Goal: Task Accomplishment & Management: Manage account settings

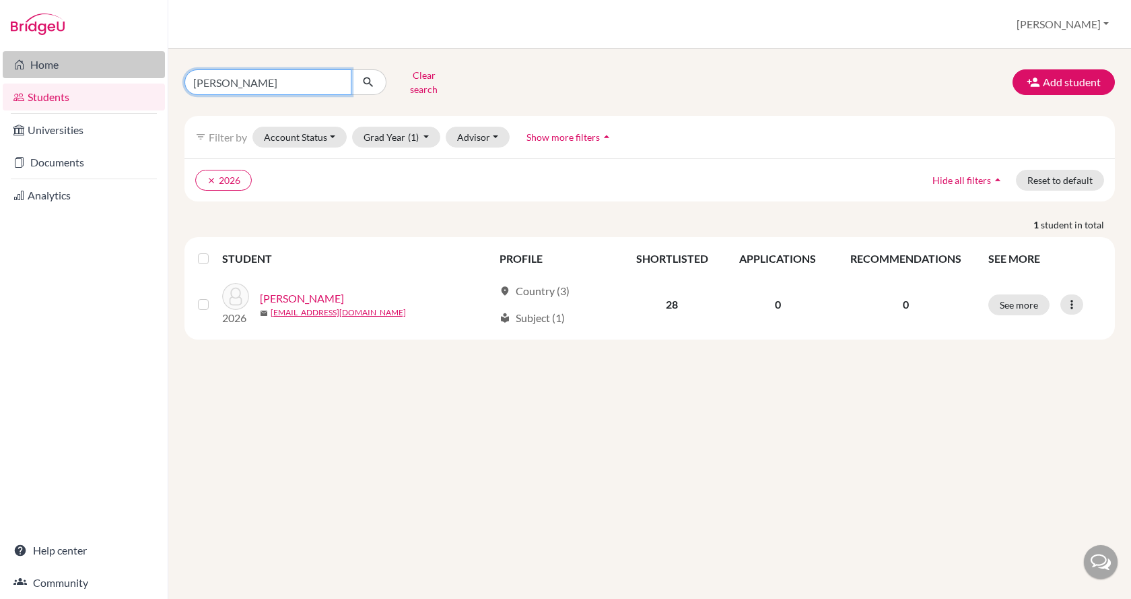
drag, startPoint x: 286, startPoint y: 79, endPoint x: 141, endPoint y: 76, distance: 145.5
click at [141, 76] on div "Home Students Universities Documents Analytics Help center Community Students o…" at bounding box center [565, 299] width 1131 height 599
type input "szonja"
click button "submit" at bounding box center [369, 82] width 36 height 26
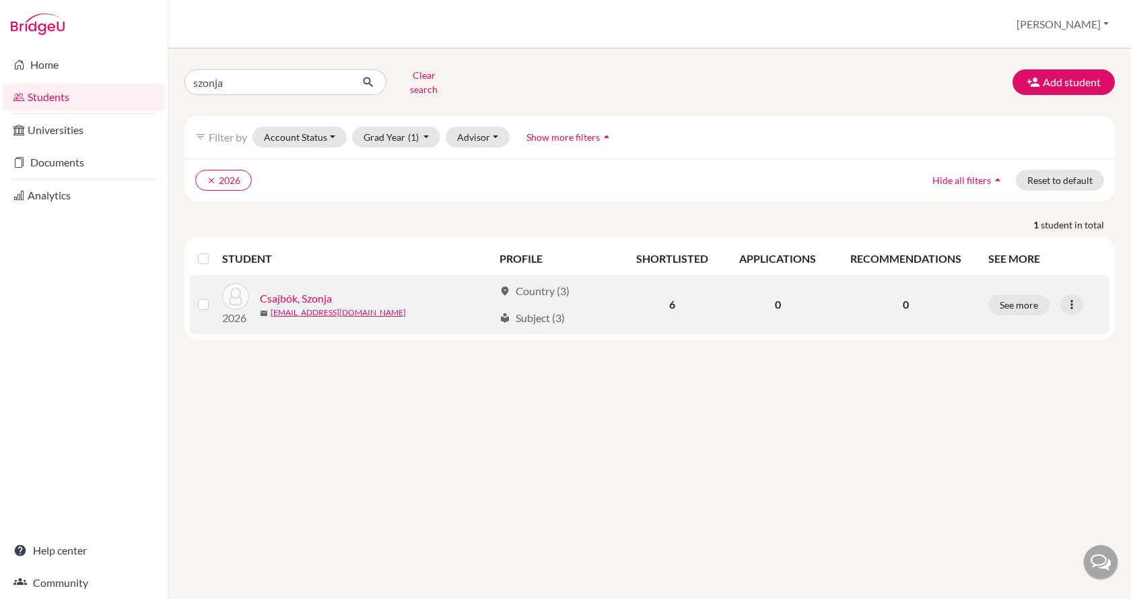
click at [321, 290] on link "Csajbók, Szonja" at bounding box center [296, 298] width 72 height 16
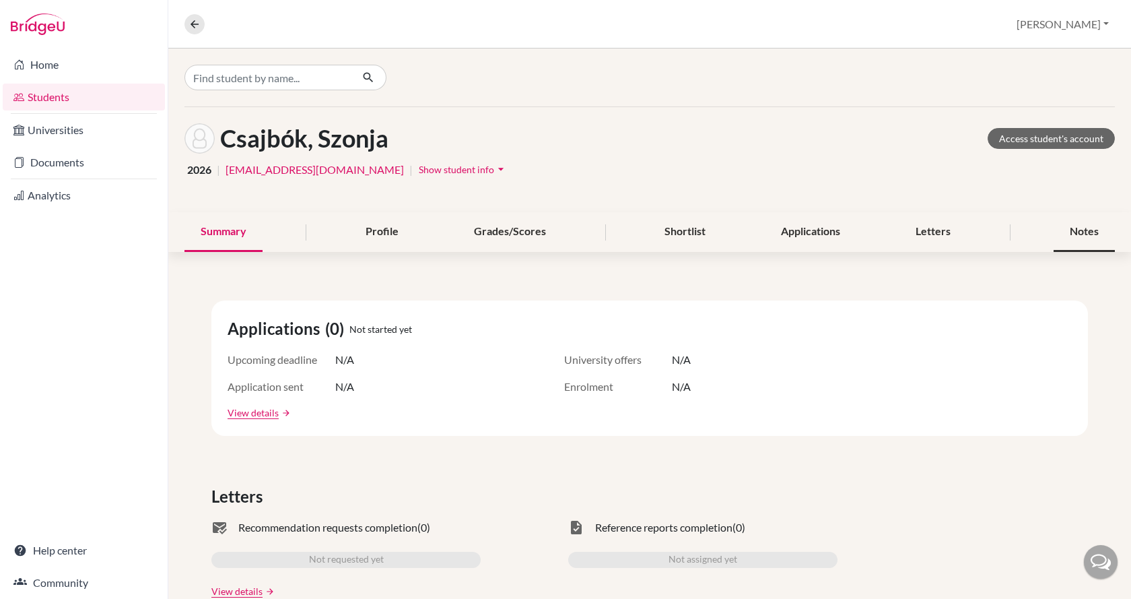
click at [1057, 230] on div "Notes" at bounding box center [1084, 232] width 61 height 40
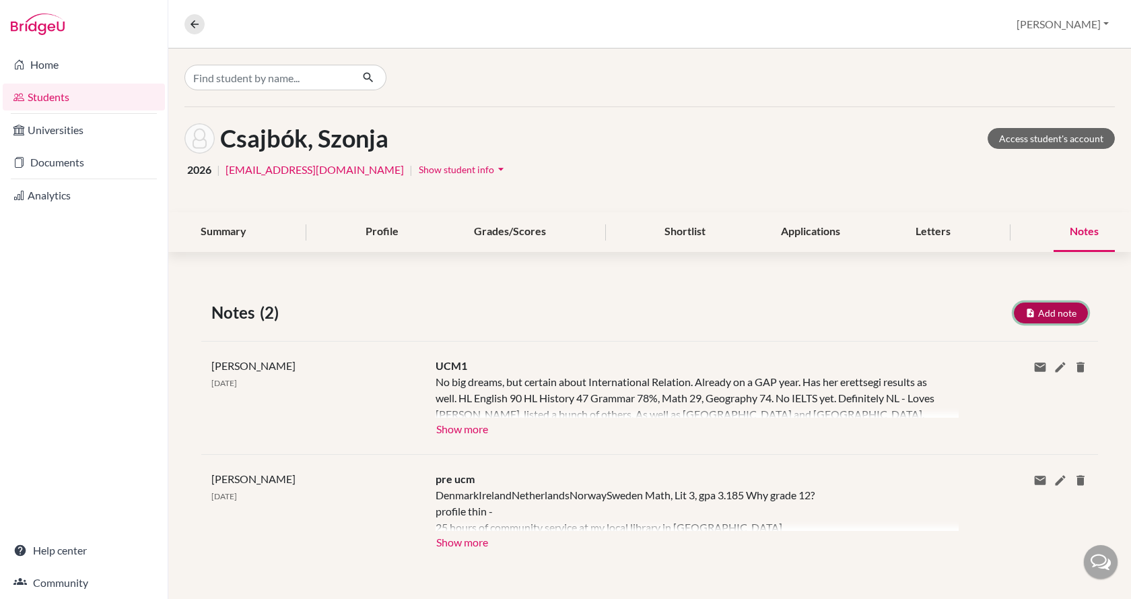
click at [1056, 310] on button "Add note" at bounding box center [1051, 312] width 74 height 21
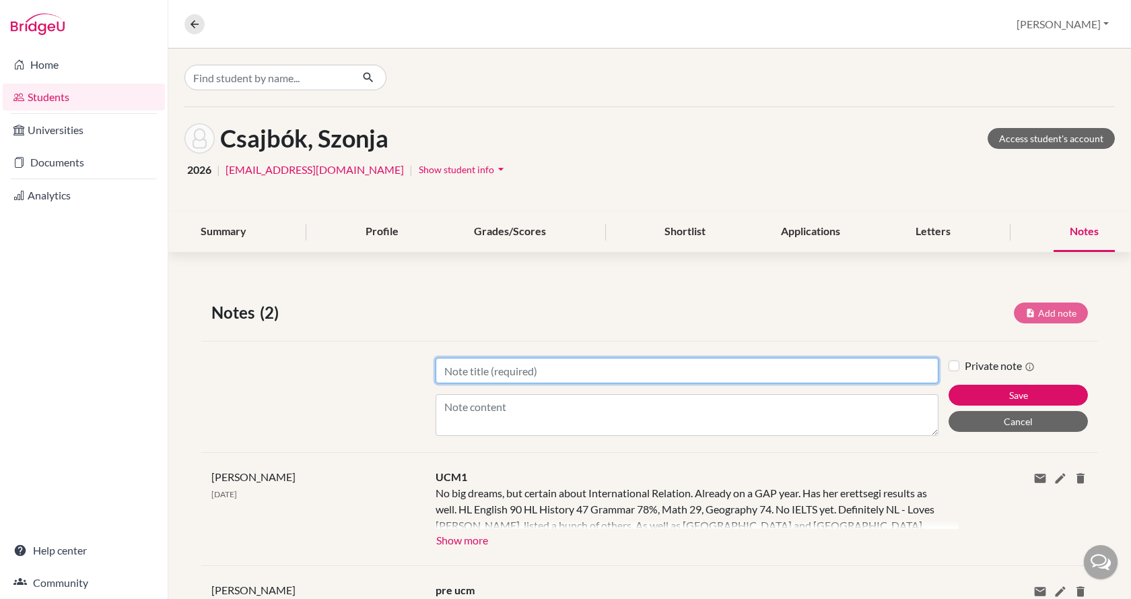
click at [527, 370] on input "Title" at bounding box center [687, 371] width 503 height 26
type input "UCM2"
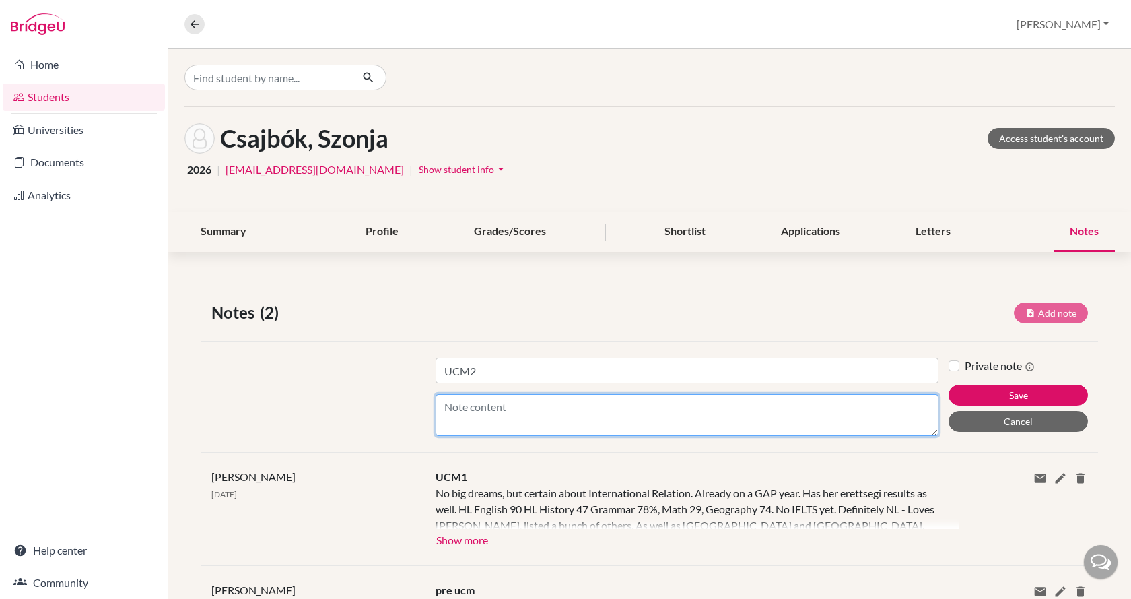
click at [526, 413] on textarea "Content" at bounding box center [687, 415] width 503 height 42
click at [877, 408] on textarea "Currently on GAP year to save up for studying. Working at [PERSON_NAME] Page - …" at bounding box center [687, 415] width 503 height 42
click at [667, 420] on textarea "Currently on GAP year to save up for studying. Working at [PERSON_NAME] Page - …" at bounding box center [687, 415] width 503 height 42
click at [576, 422] on textarea "Currently on GAP year to save up for studying. Working at [PERSON_NAME] Page - …" at bounding box center [687, 415] width 503 height 42
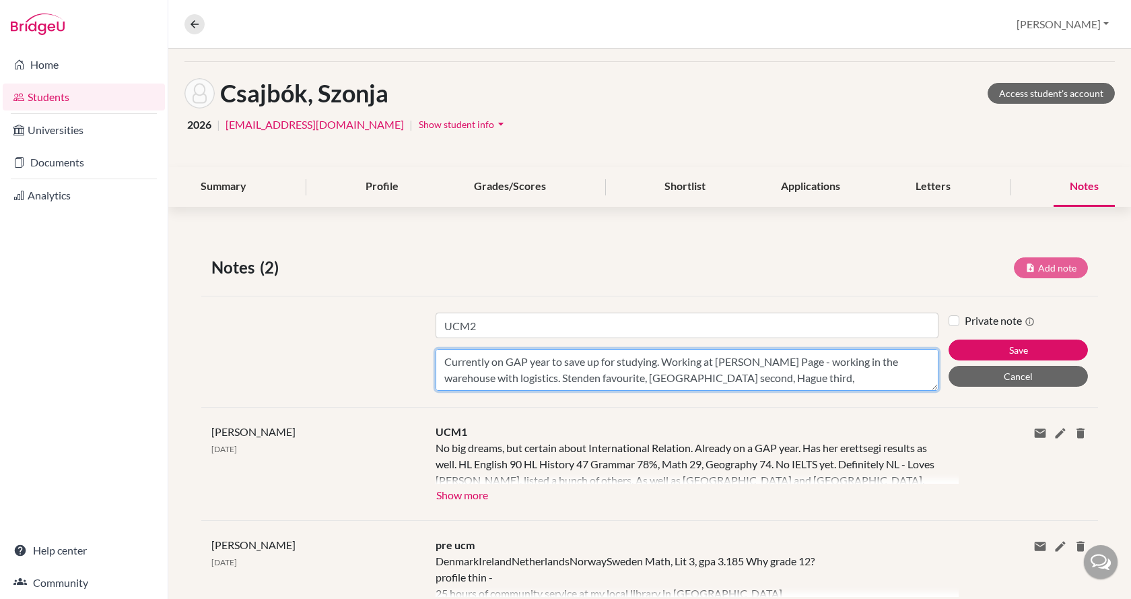
scroll to position [67, 0]
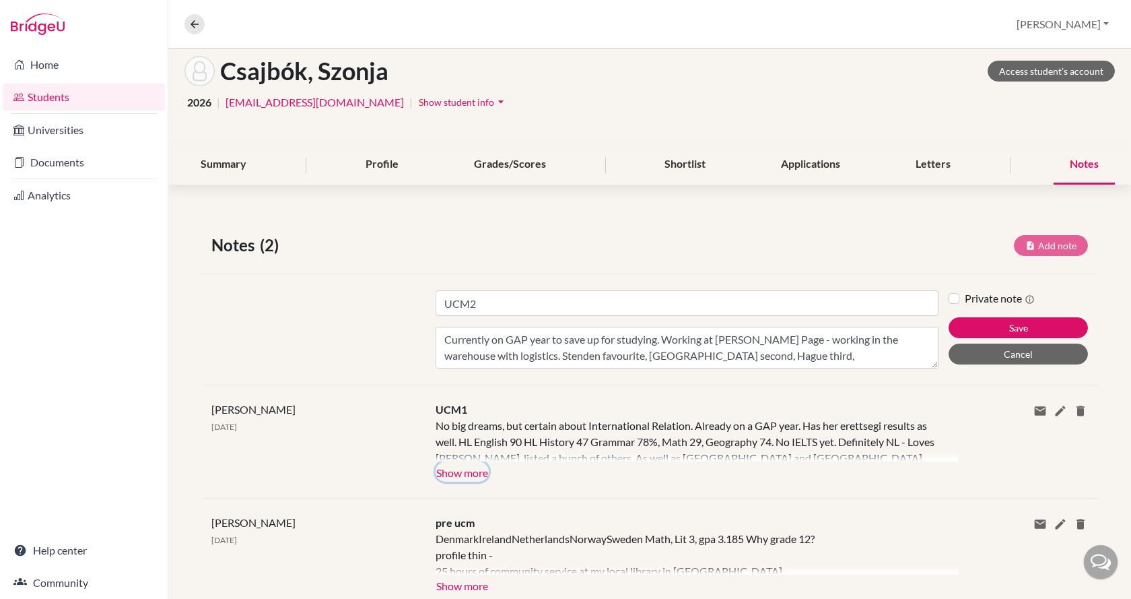
click at [455, 472] on button "Show more" at bounding box center [462, 471] width 53 height 20
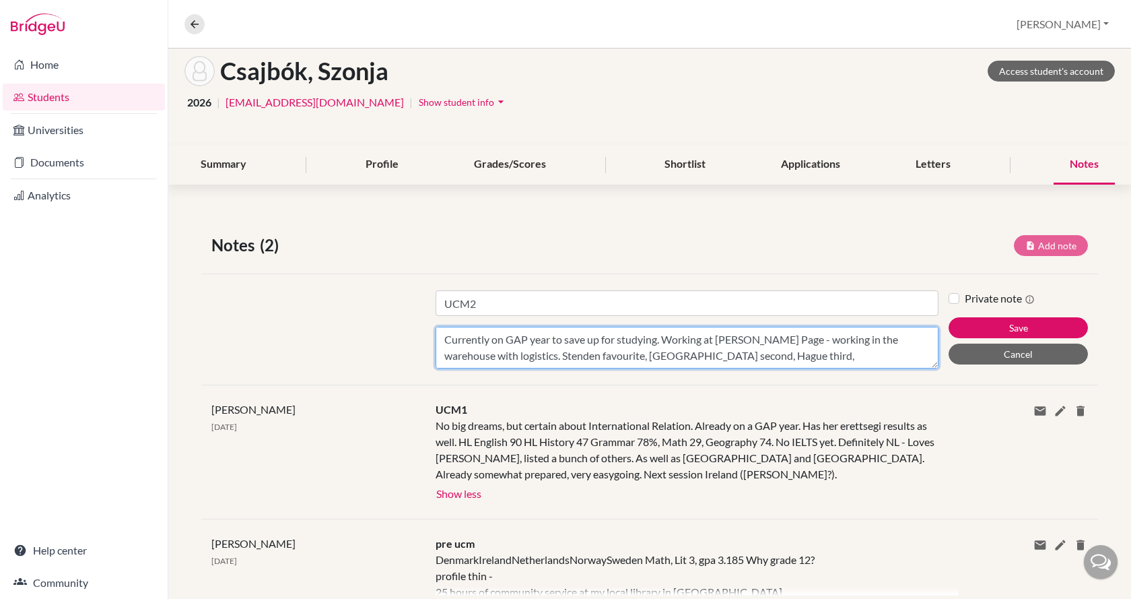
click at [806, 353] on textarea "Currently on GAP year to save up for studying. Working at [PERSON_NAME] Page - …" at bounding box center [687, 348] width 503 height 42
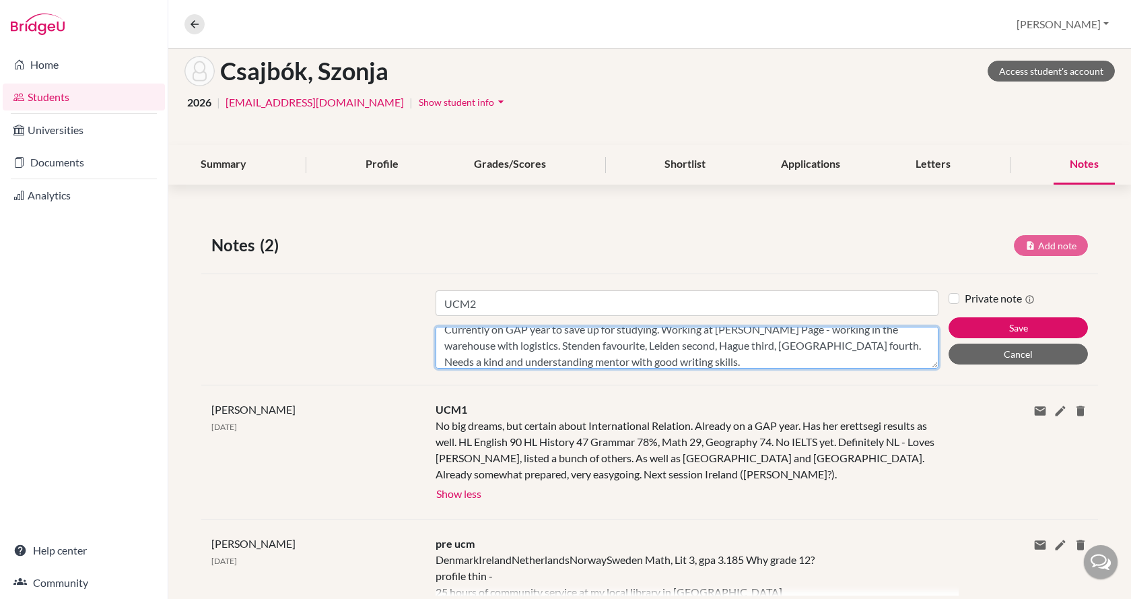
scroll to position [0, 0]
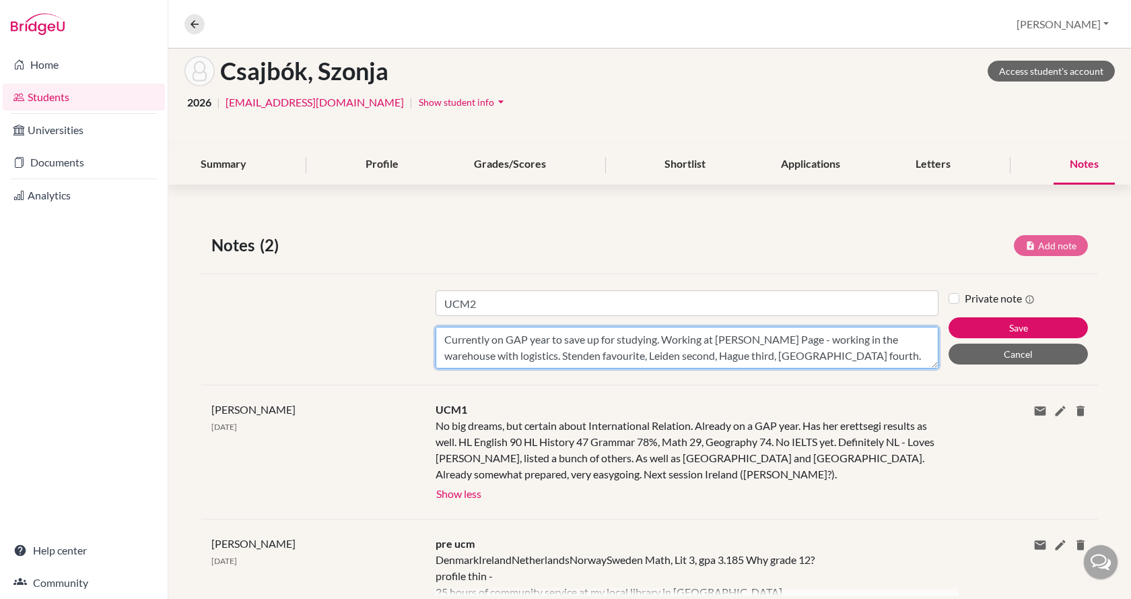
click at [506, 356] on textarea "Currently on GAP year to save up for studying. Working at [PERSON_NAME] Page - …" at bounding box center [687, 348] width 503 height 42
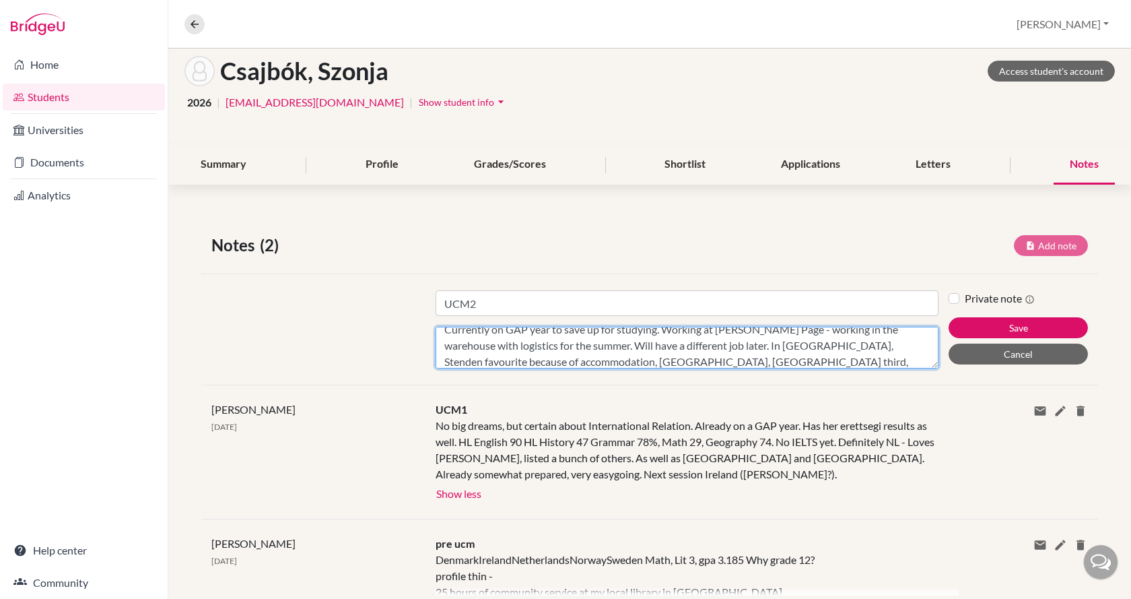
scroll to position [26, 0]
click at [743, 345] on textarea "Currently on GAP year to save up for studying. Working at [PERSON_NAME] Page - …" at bounding box center [687, 348] width 503 height 42
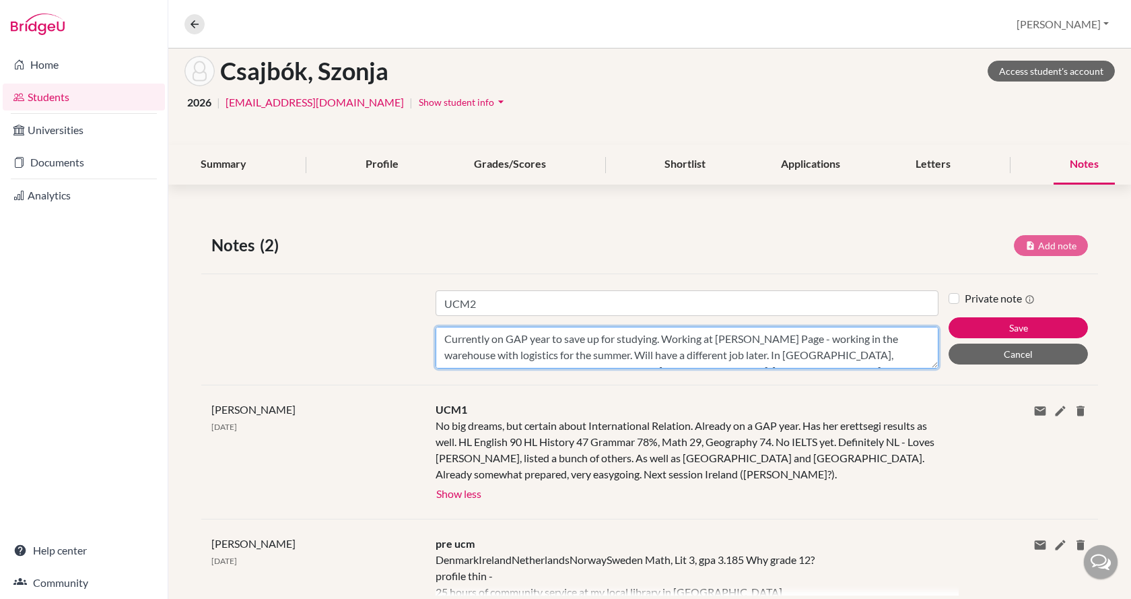
scroll to position [0, 0]
click at [751, 347] on textarea "Currently on GAP year to save up for studying. Working at [PERSON_NAME] Page - …" at bounding box center [687, 348] width 503 height 42
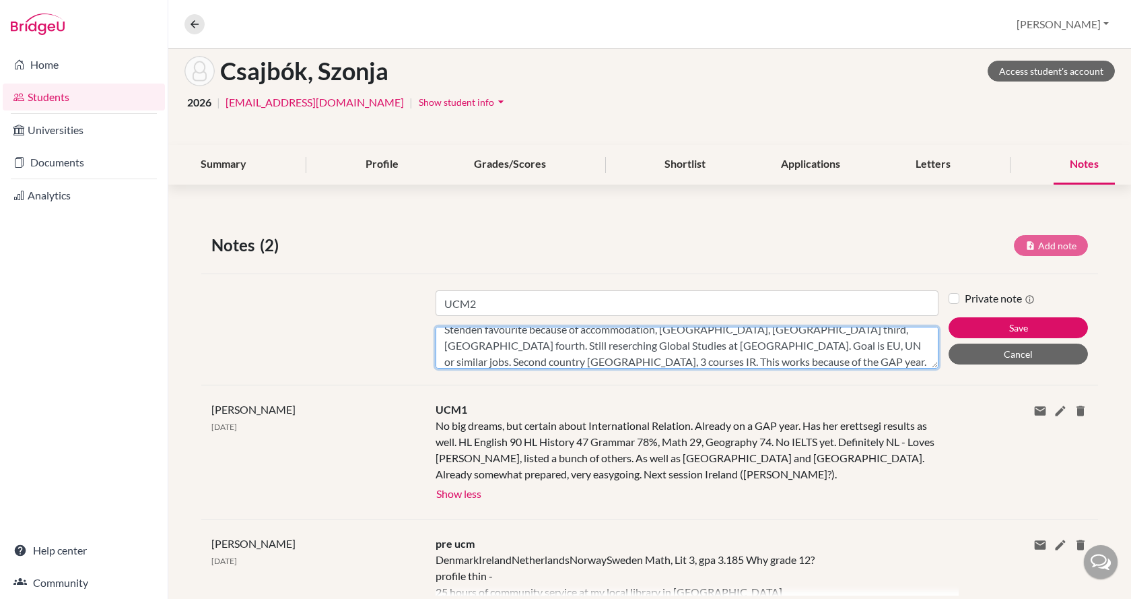
scroll to position [59, 0]
type textarea "Currently on GAP year to save up for studying. Working at [PERSON_NAME] Page - …"
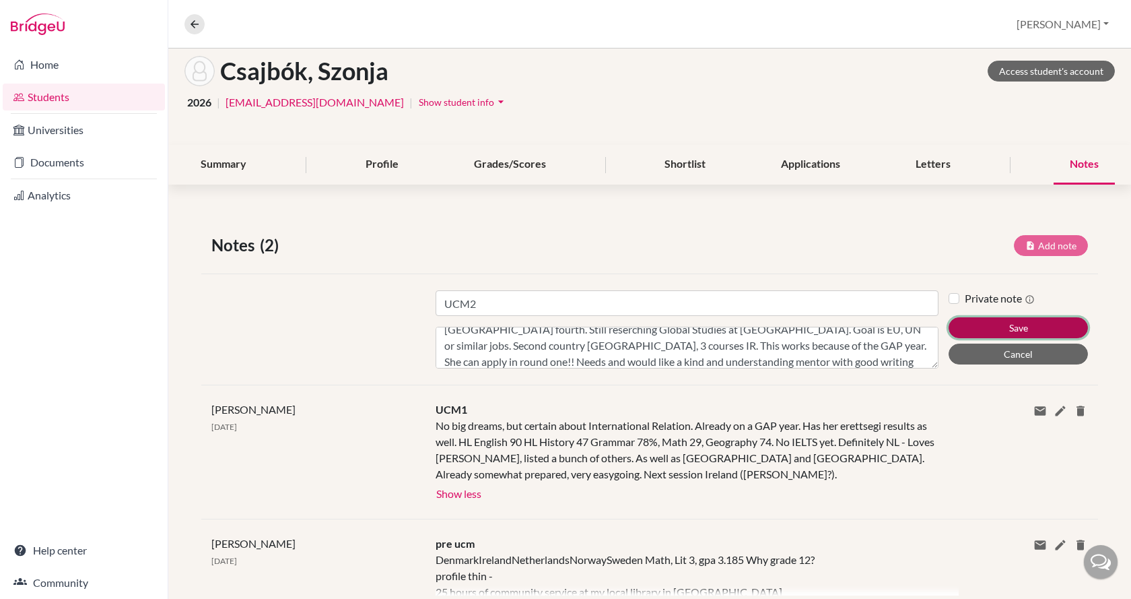
click at [978, 326] on button "Save" at bounding box center [1018, 327] width 139 height 21
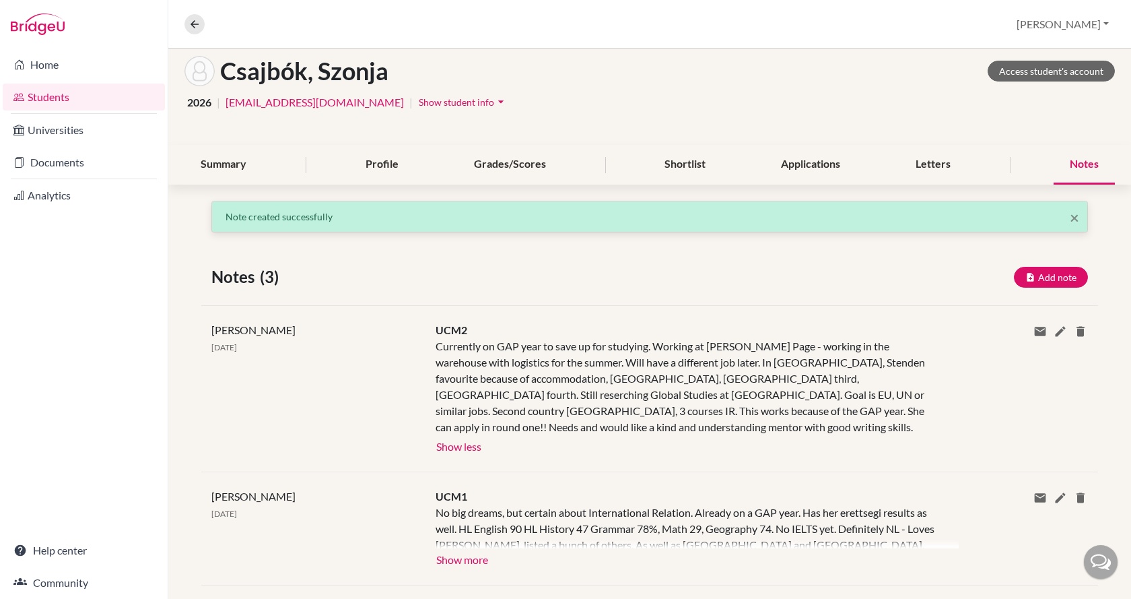
click at [292, 391] on div "[PERSON_NAME] [DATE]" at bounding box center [313, 388] width 224 height 133
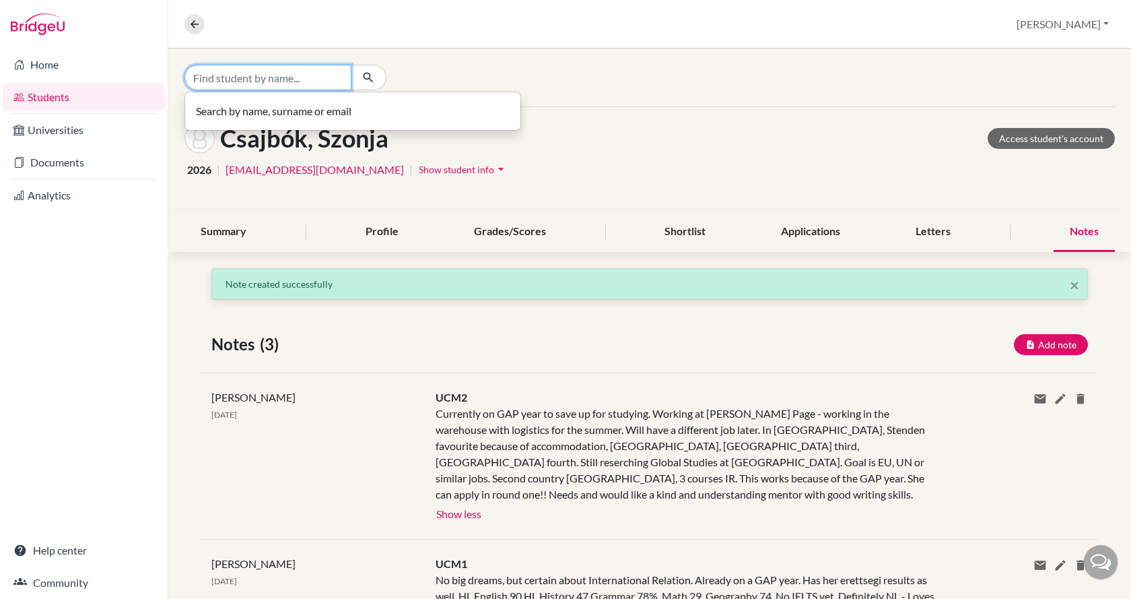
click at [261, 83] on input "Find student by name..." at bounding box center [268, 78] width 167 height 26
type input "csakany"
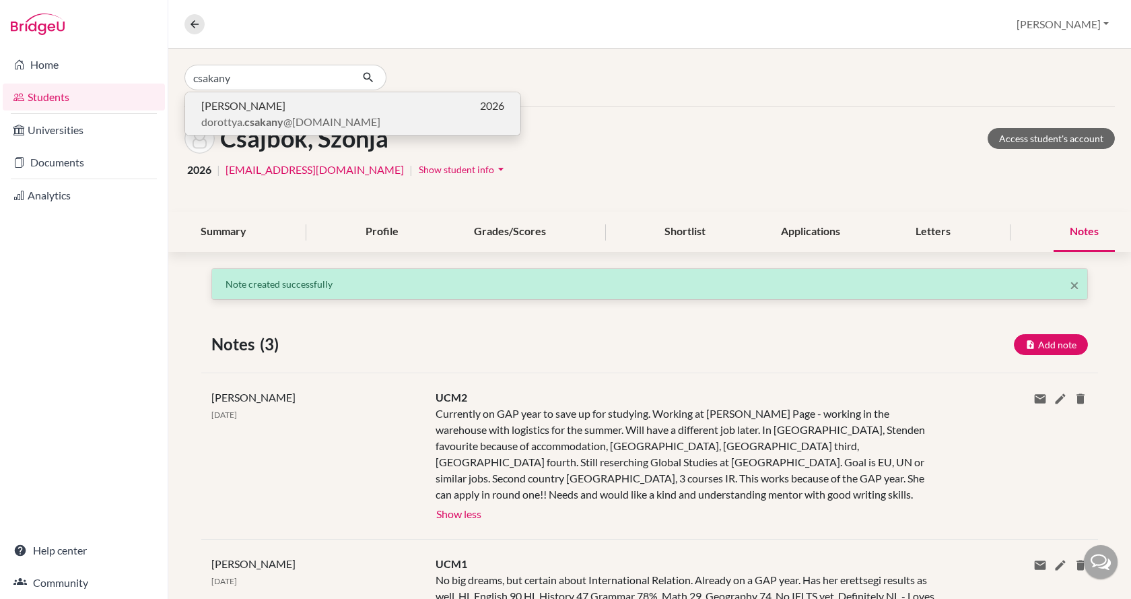
click at [265, 100] on span "[PERSON_NAME]" at bounding box center [243, 106] width 84 height 16
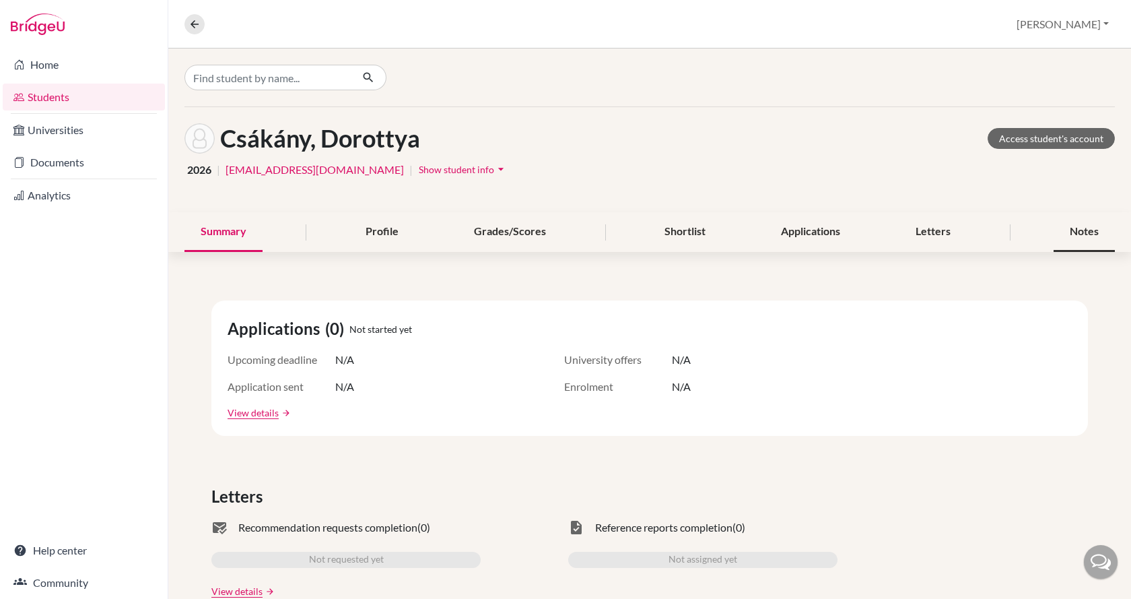
click at [1067, 234] on div "Notes" at bounding box center [1084, 232] width 61 height 40
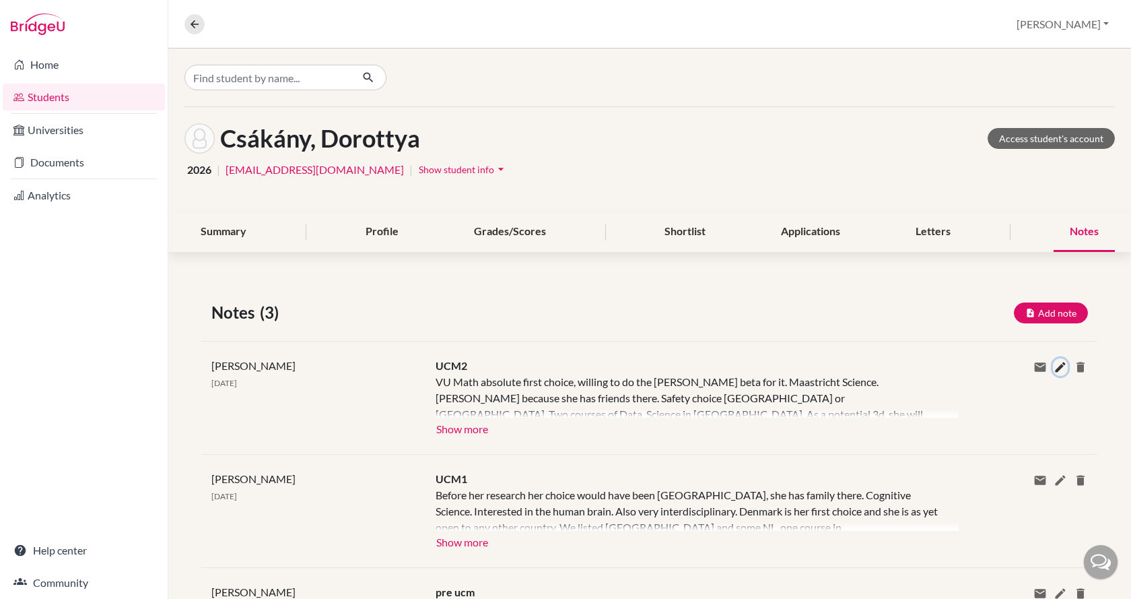
click at [1054, 366] on icon at bounding box center [1060, 366] width 13 height 13
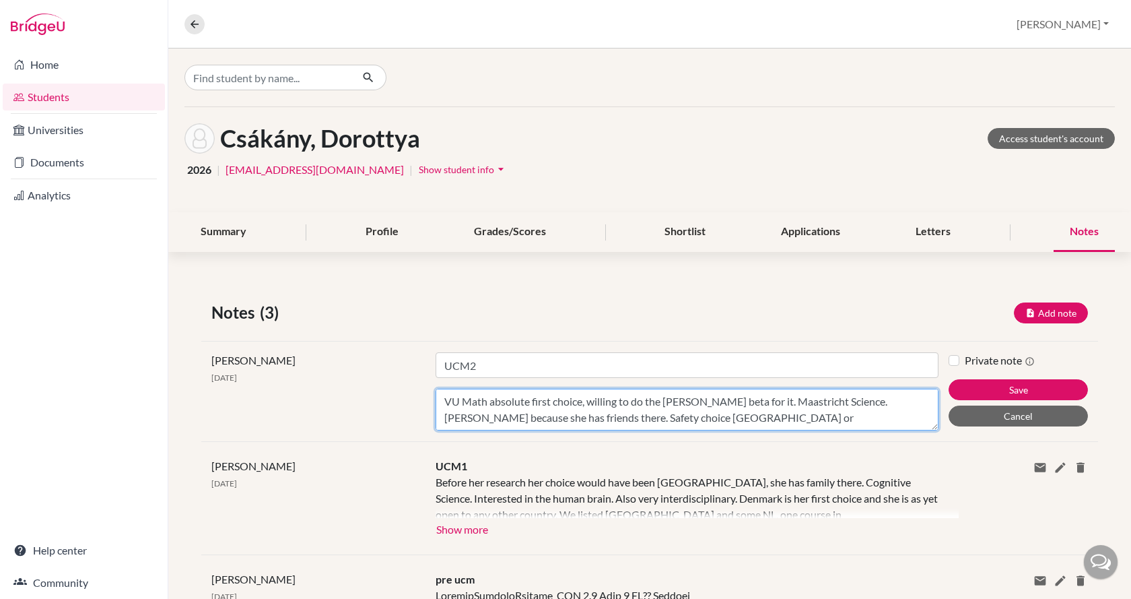
click at [775, 420] on textarea "VU Math absolute first choice, willing to do the [PERSON_NAME] beta for it. Maa…" at bounding box center [687, 410] width 503 height 42
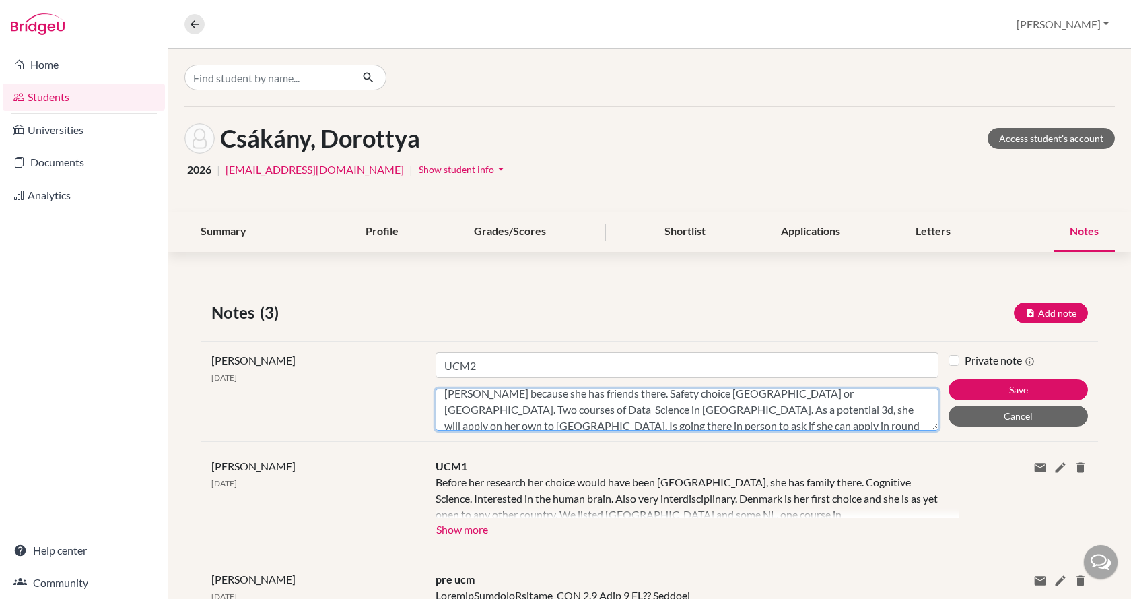
scroll to position [65, 0]
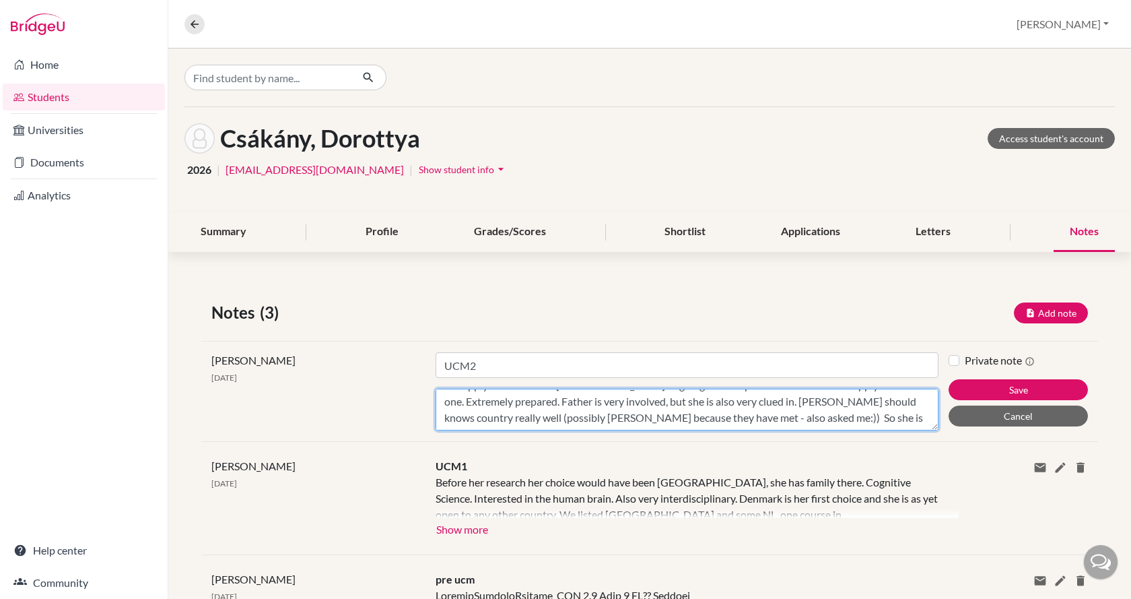
drag, startPoint x: 441, startPoint y: 403, endPoint x: 923, endPoint y: 422, distance: 481.8
click at [923, 422] on textarea "VU Math absolute first choice, willing to do the [PERSON_NAME] beta for it. Maa…" at bounding box center [687, 410] width 503 height 42
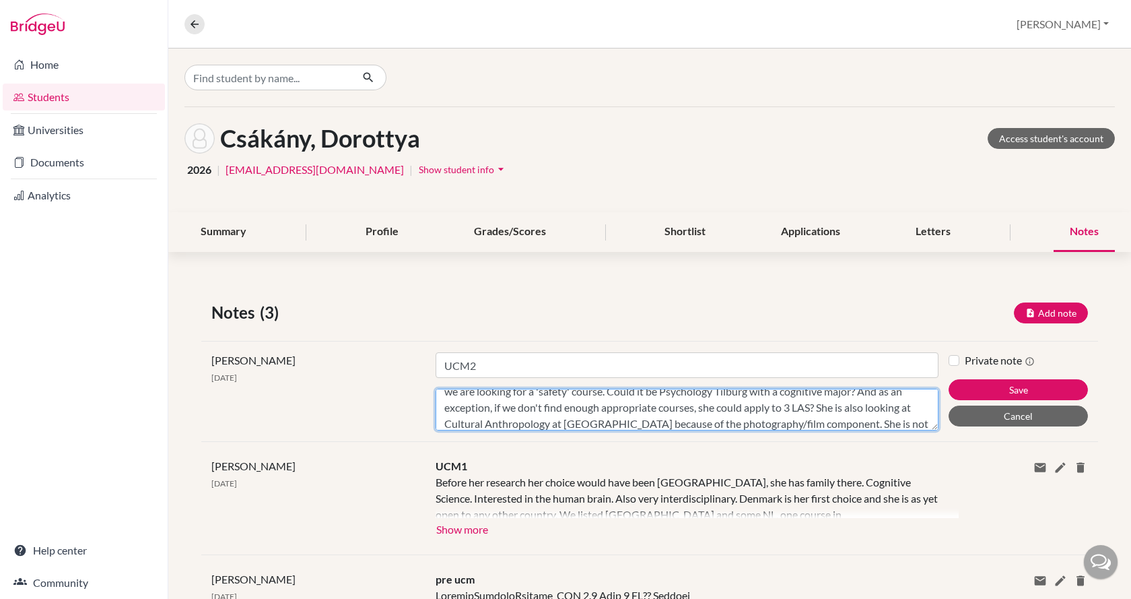
scroll to position [59, 0]
type textarea "Favourite course is still Aarhus Cognitive Science. She has looked at and liked…"
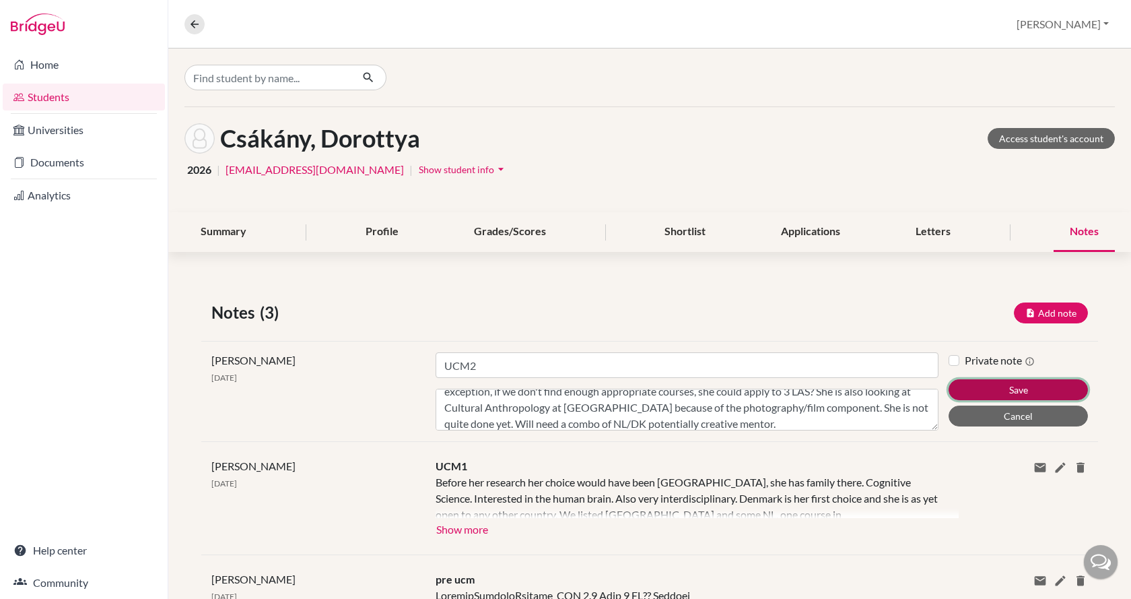
click at [1009, 390] on button "Save" at bounding box center [1018, 389] width 139 height 21
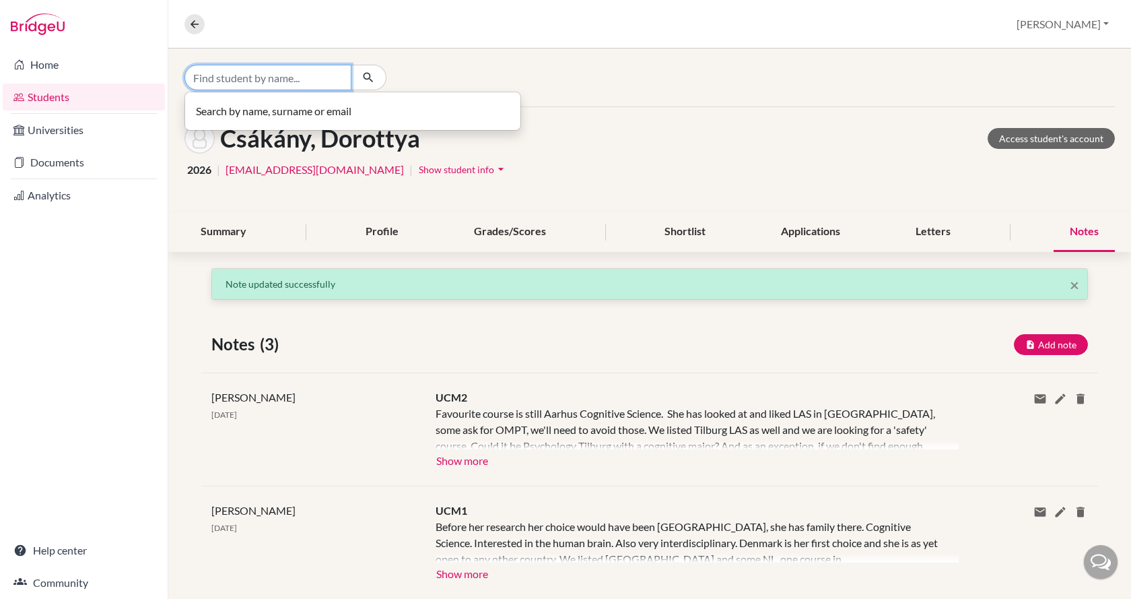
click at [259, 86] on input "Find student by name..." at bounding box center [268, 78] width 167 height 26
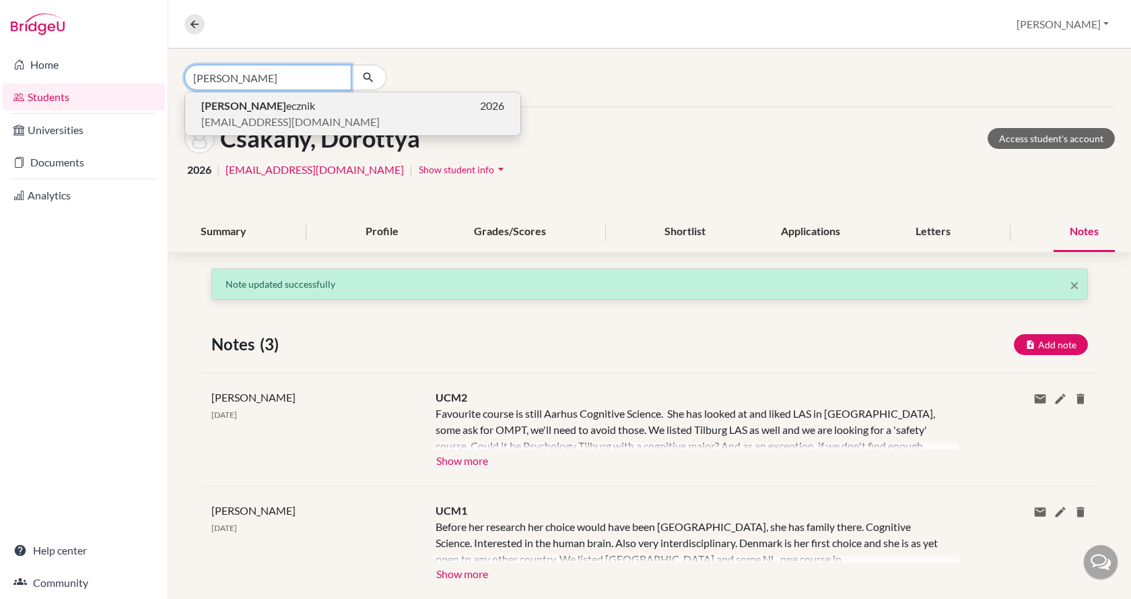
type input "[PERSON_NAME]"
click at [259, 107] on span "[PERSON_NAME]" at bounding box center [258, 106] width 114 height 16
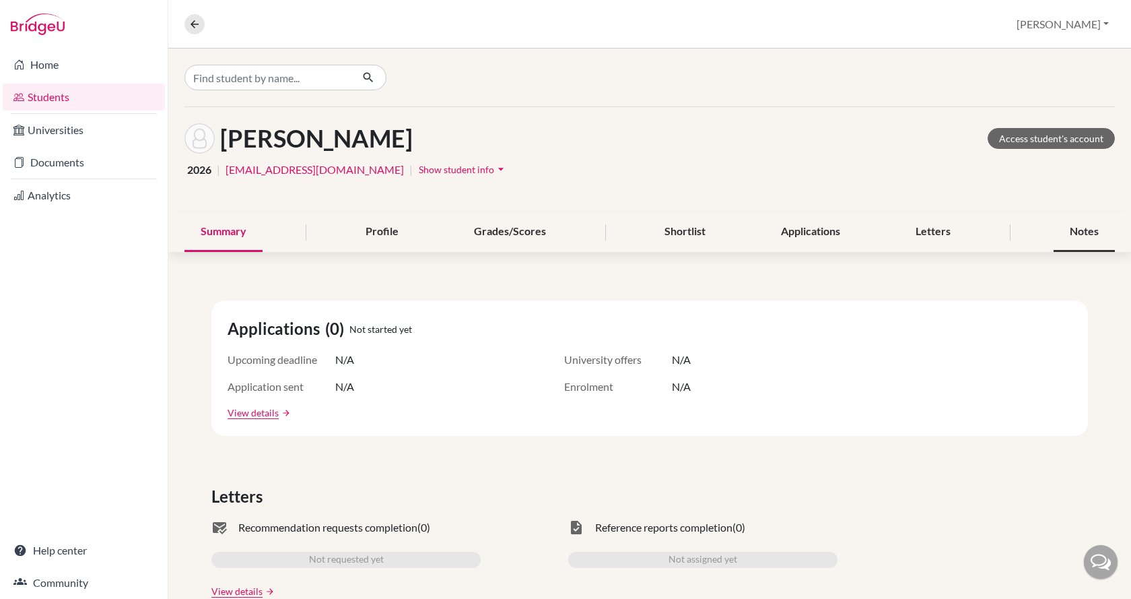
click at [1063, 220] on div "Notes" at bounding box center [1084, 232] width 61 height 40
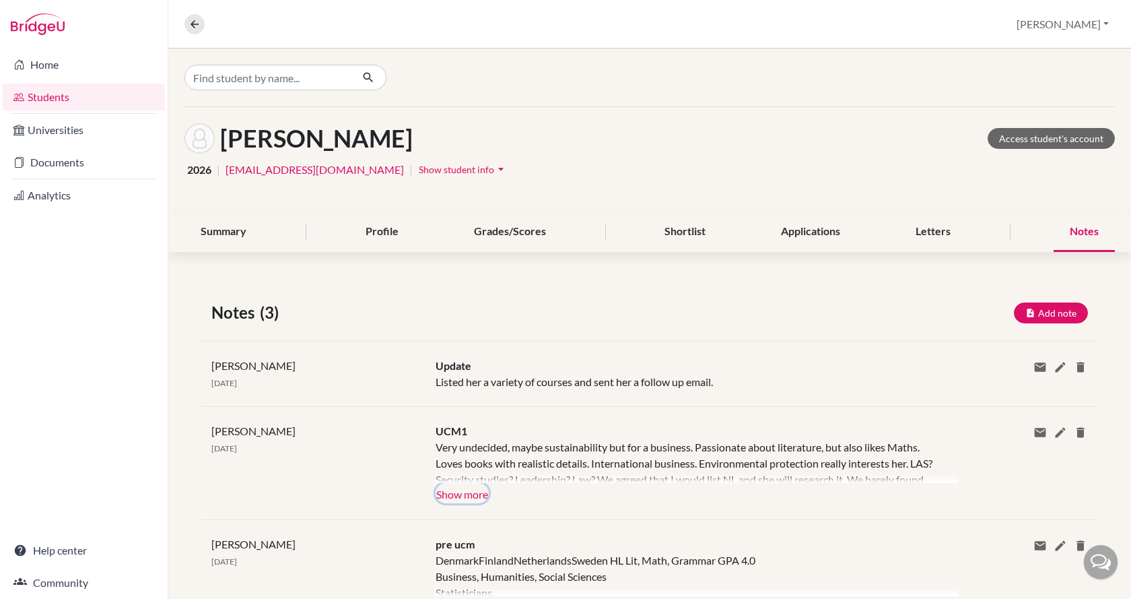
click at [461, 496] on button "Show more" at bounding box center [462, 493] width 53 height 20
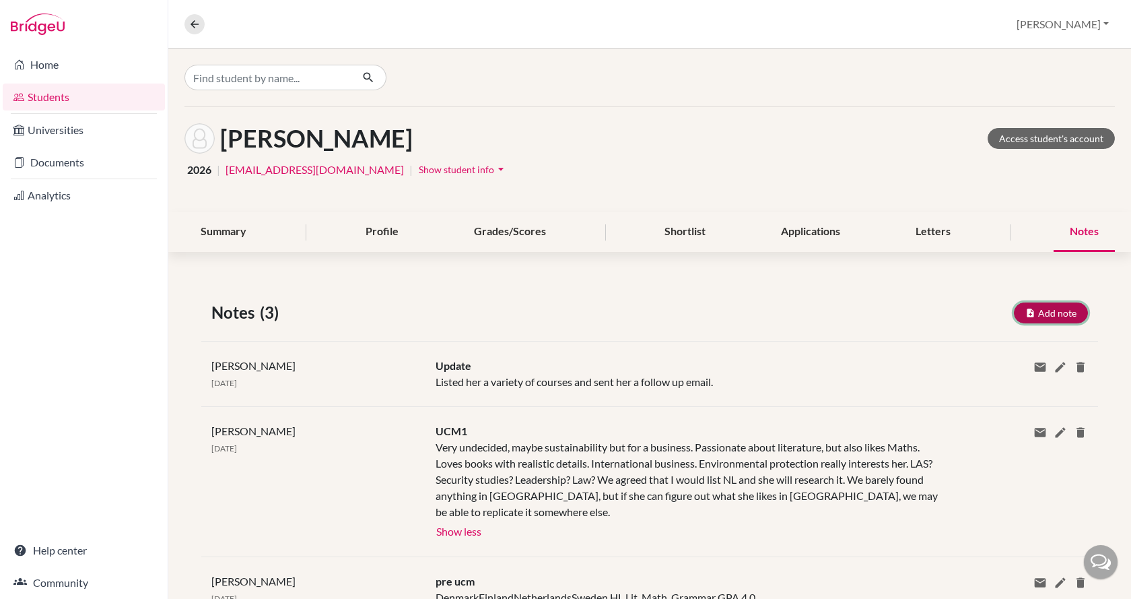
click at [1041, 315] on button "Add note" at bounding box center [1051, 312] width 74 height 21
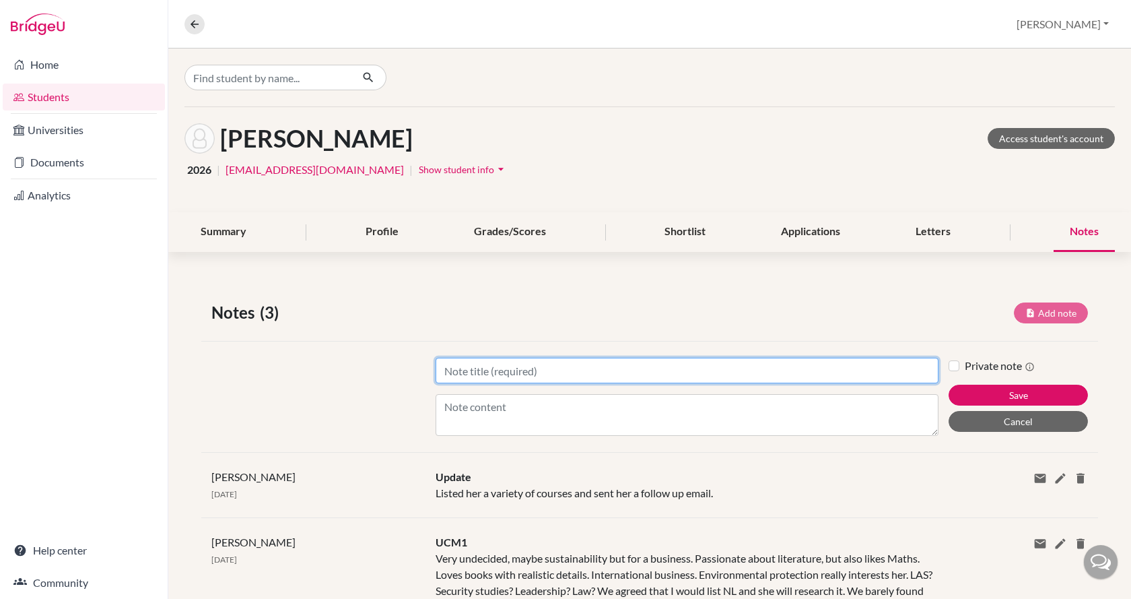
click at [691, 380] on input "Title" at bounding box center [687, 371] width 503 height 26
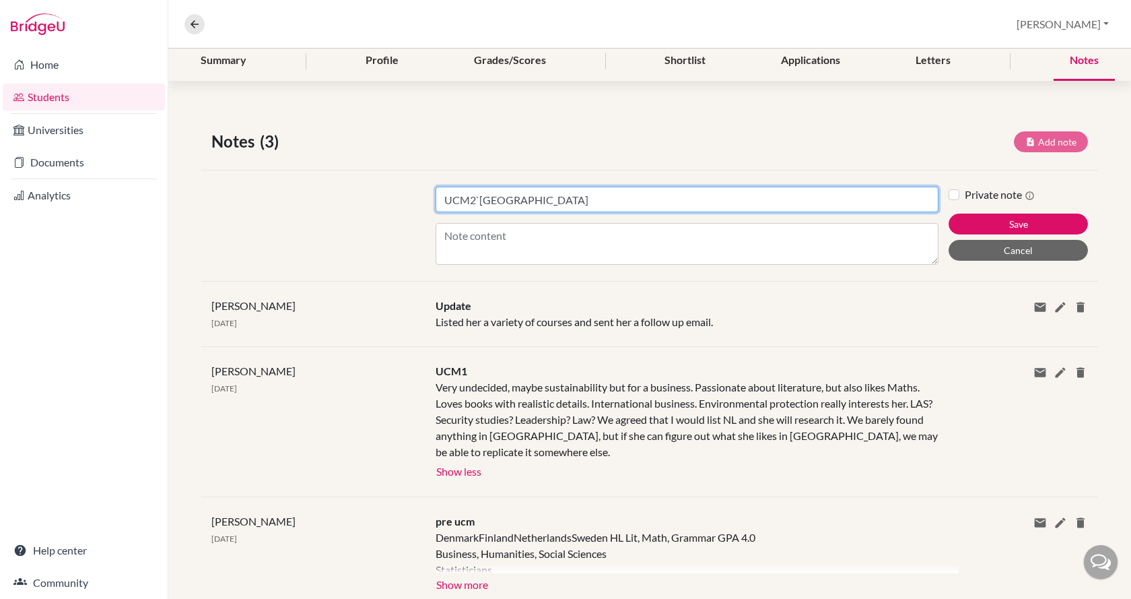
scroll to position [202, 0]
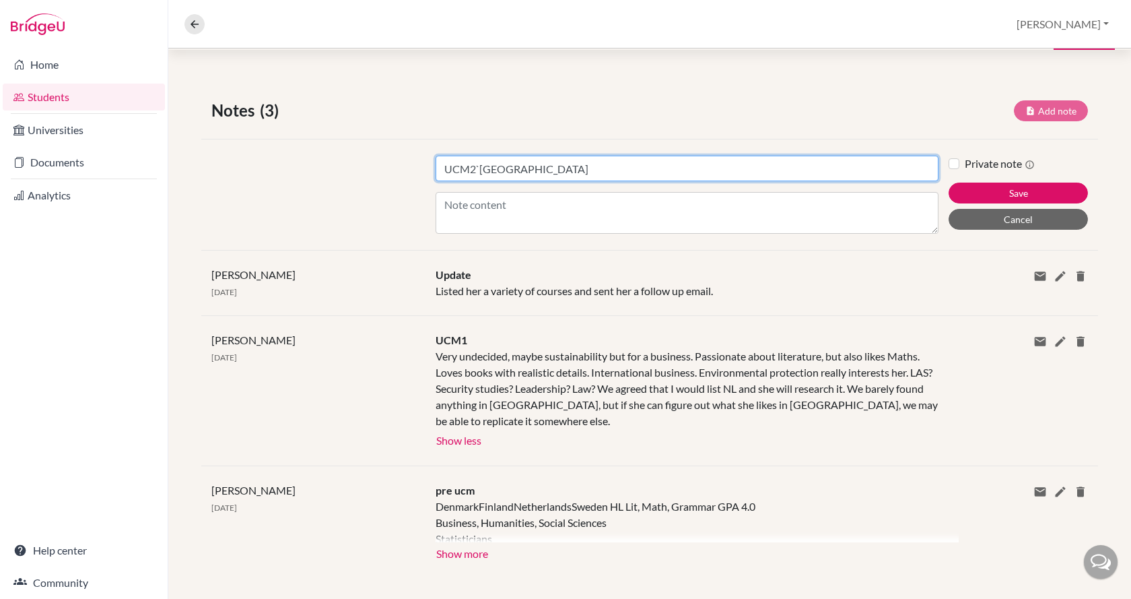
click at [548, 173] on input "UCM2`[GEOGRAPHIC_DATA]" at bounding box center [687, 169] width 503 height 26
type input "UCM2"
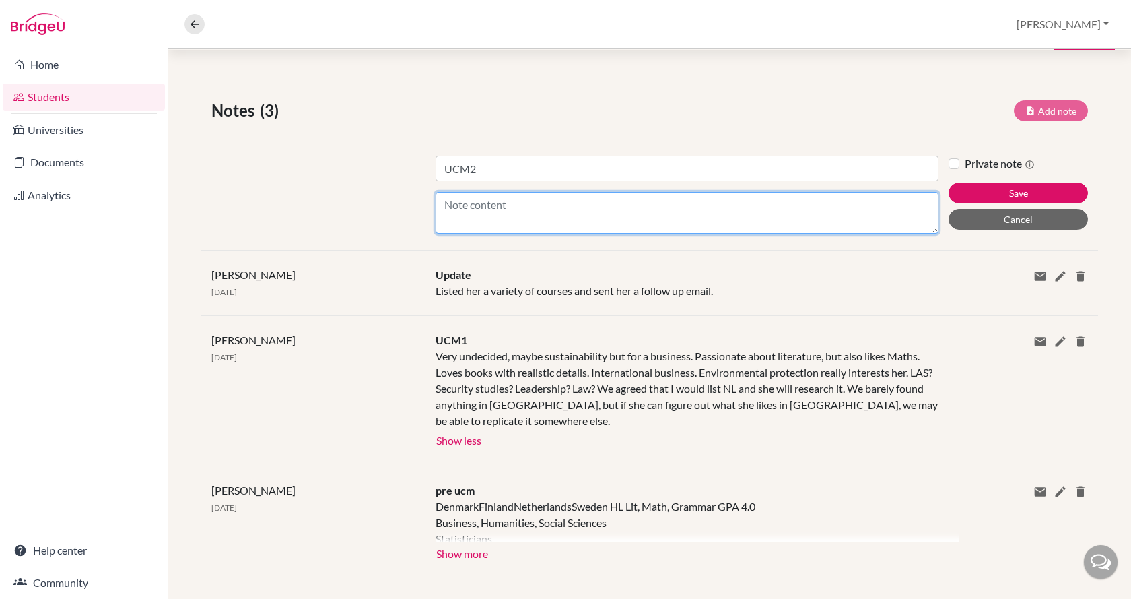
click at [533, 210] on textarea "Content" at bounding box center [687, 213] width 503 height 42
click at [442, 208] on textarea "Groni" at bounding box center [687, 213] width 503 height 42
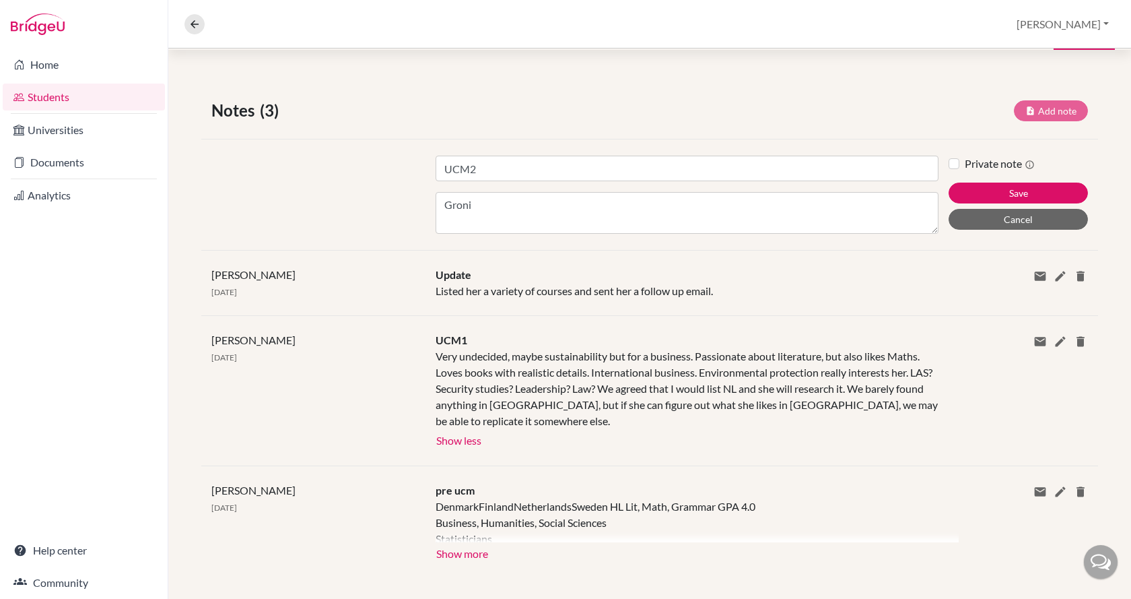
click at [337, 207] on div at bounding box center [313, 195] width 224 height 78
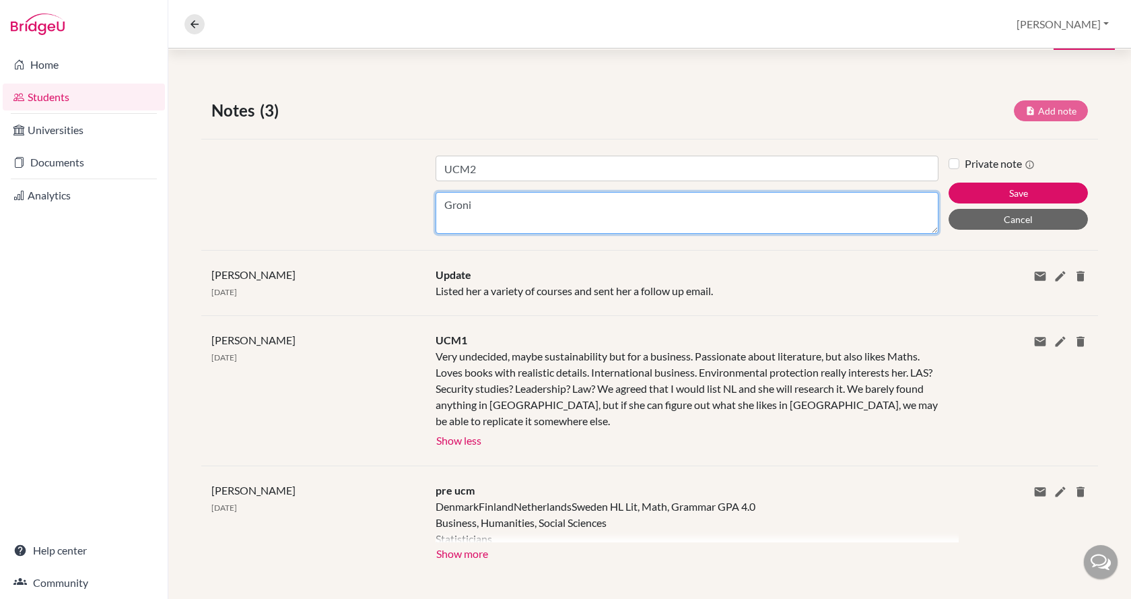
click at [476, 207] on textarea "Groni" at bounding box center [687, 213] width 503 height 42
click at [640, 216] on textarea "Groningen International business - would like more. Security studies, Global St…" at bounding box center [687, 213] width 503 height 42
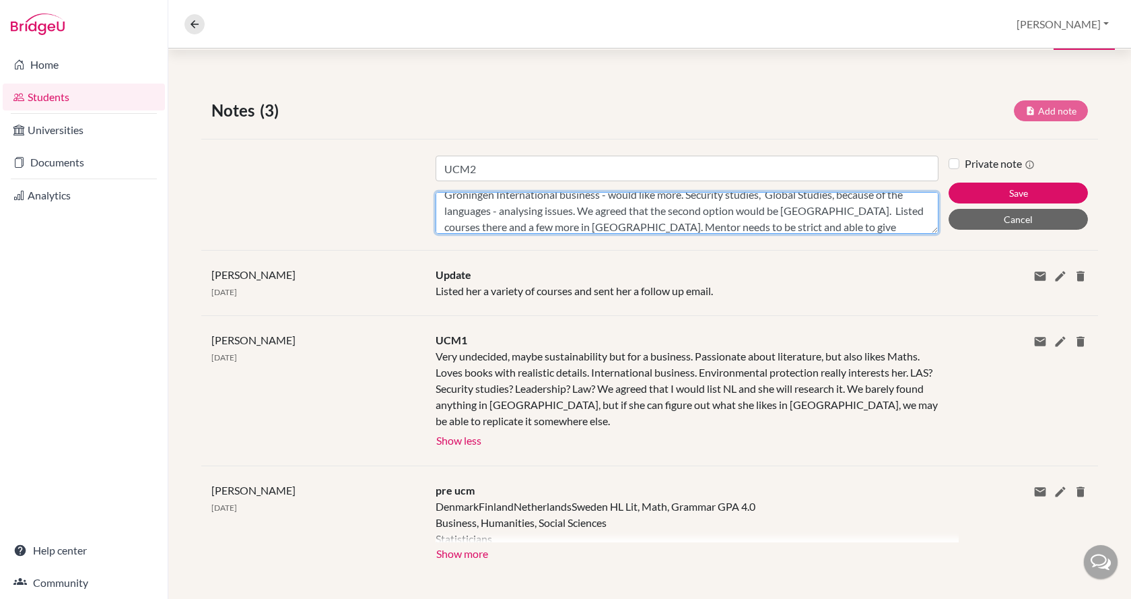
scroll to position [26, 0]
type textarea "Groningen International business - would like more. Security studies, Global St…"
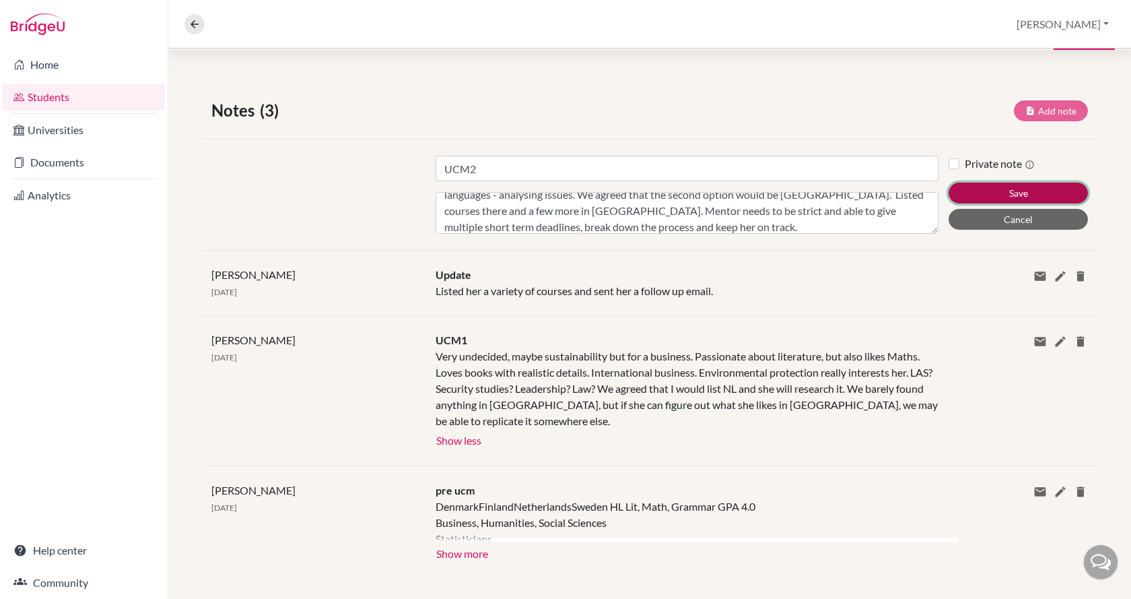
click at [961, 188] on button "Save" at bounding box center [1018, 192] width 139 height 21
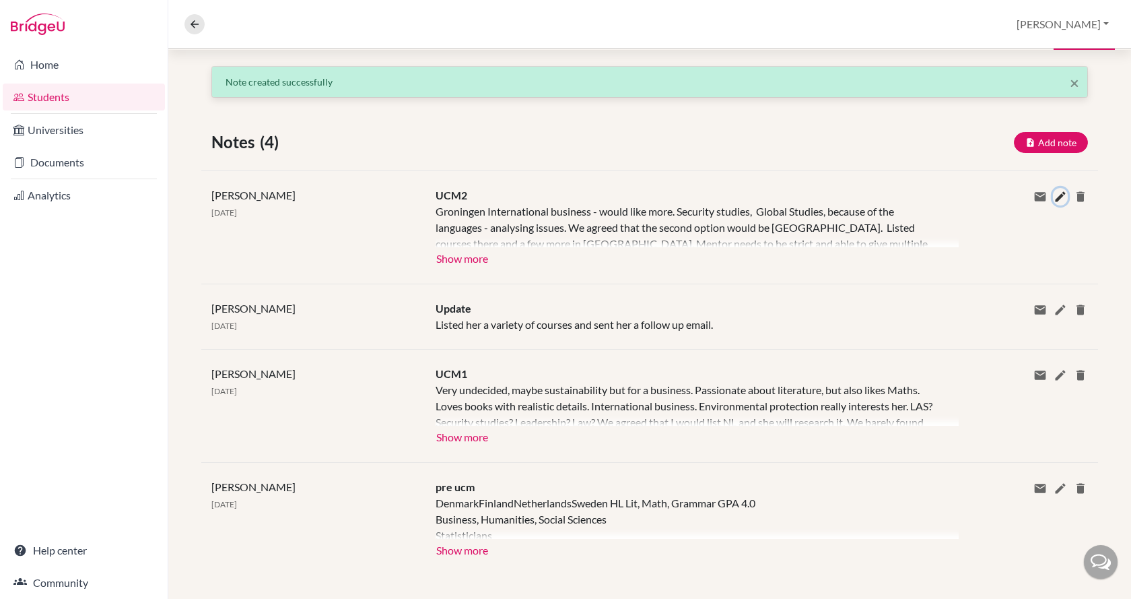
click at [1054, 199] on icon at bounding box center [1060, 196] width 13 height 13
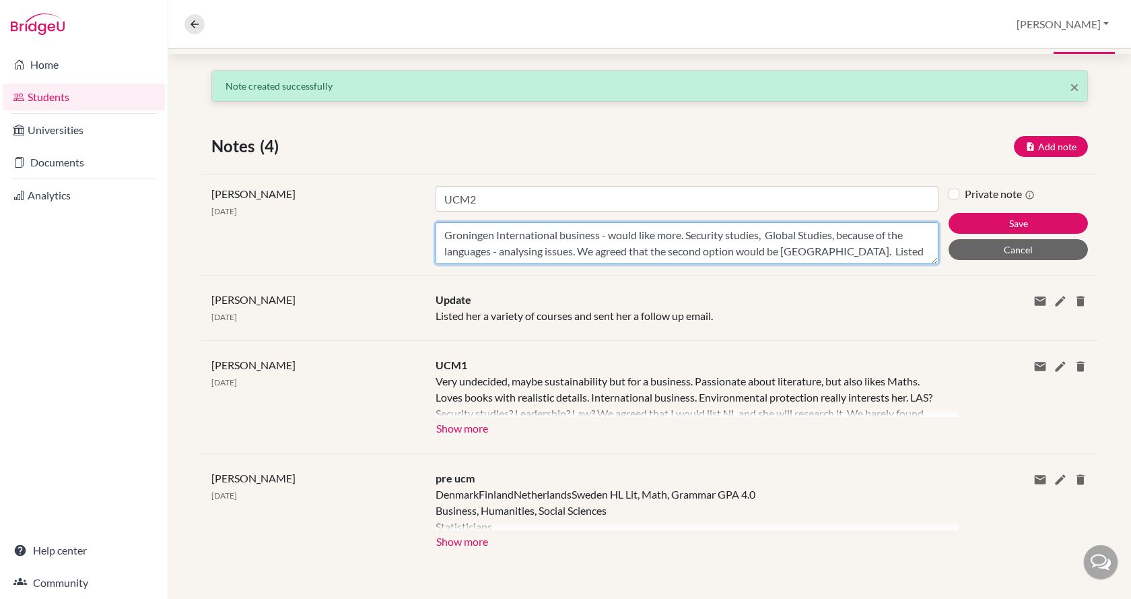
click at [904, 252] on textarea "Groningen International business - would like more. Security studies, Global St…" at bounding box center [687, 243] width 503 height 42
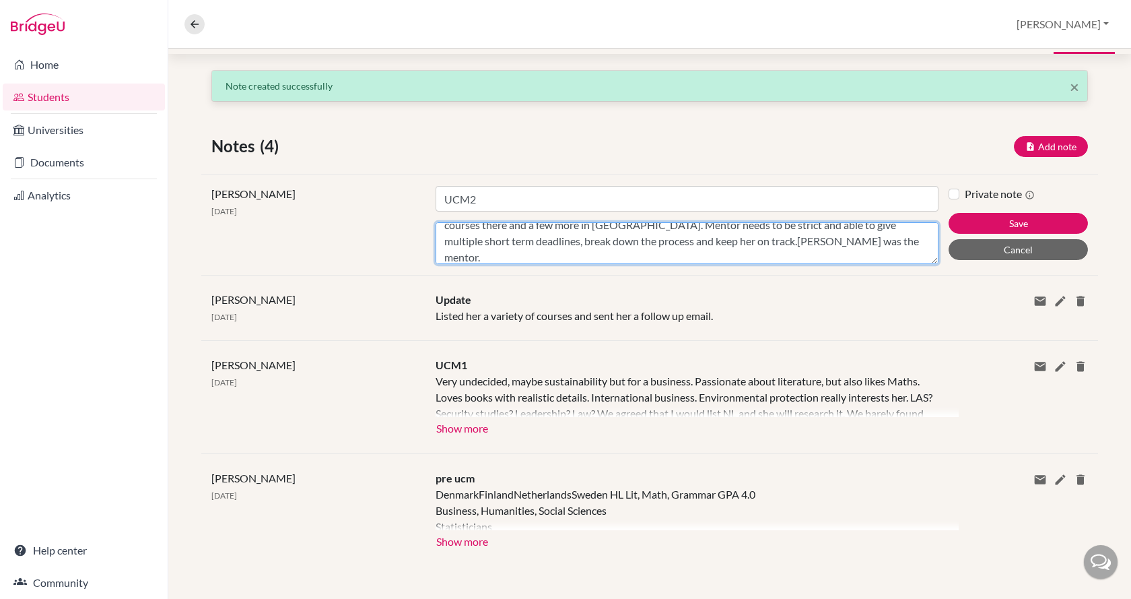
scroll to position [26, 0]
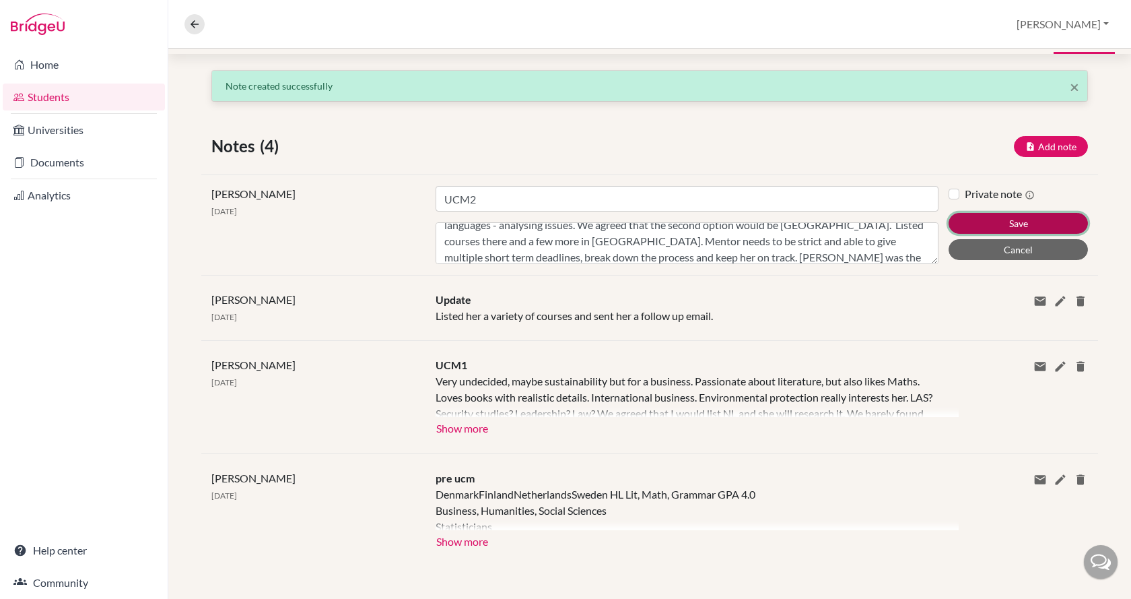
click at [963, 216] on button "Save" at bounding box center [1018, 223] width 139 height 21
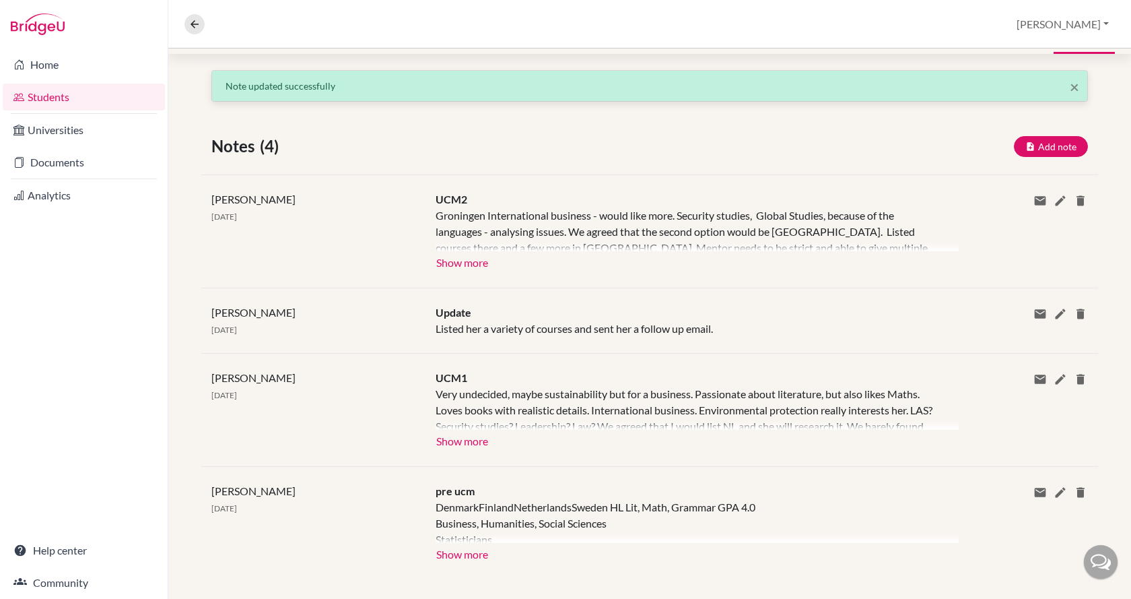
click at [299, 156] on div "Notes (4) Add note" at bounding box center [649, 146] width 897 height 24
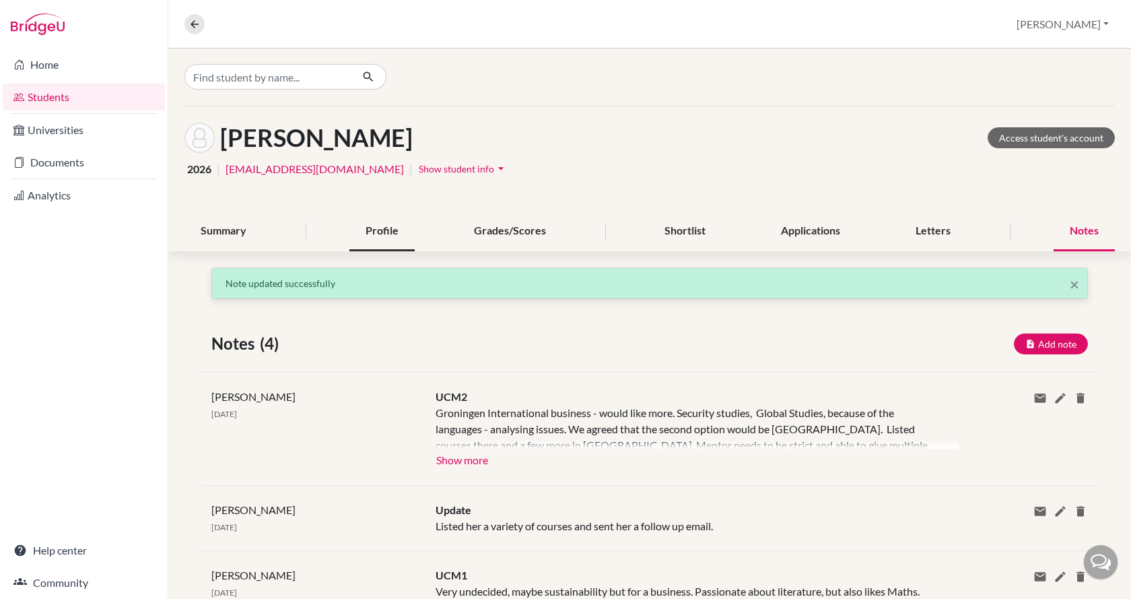
scroll to position [67, 0]
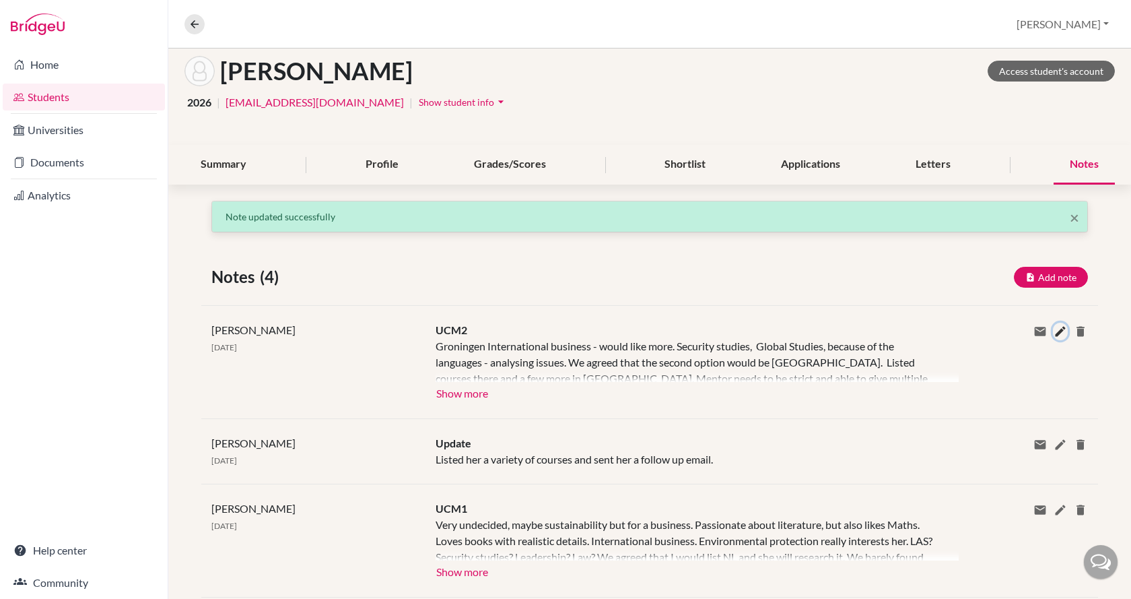
click at [1054, 331] on icon at bounding box center [1060, 331] width 13 height 13
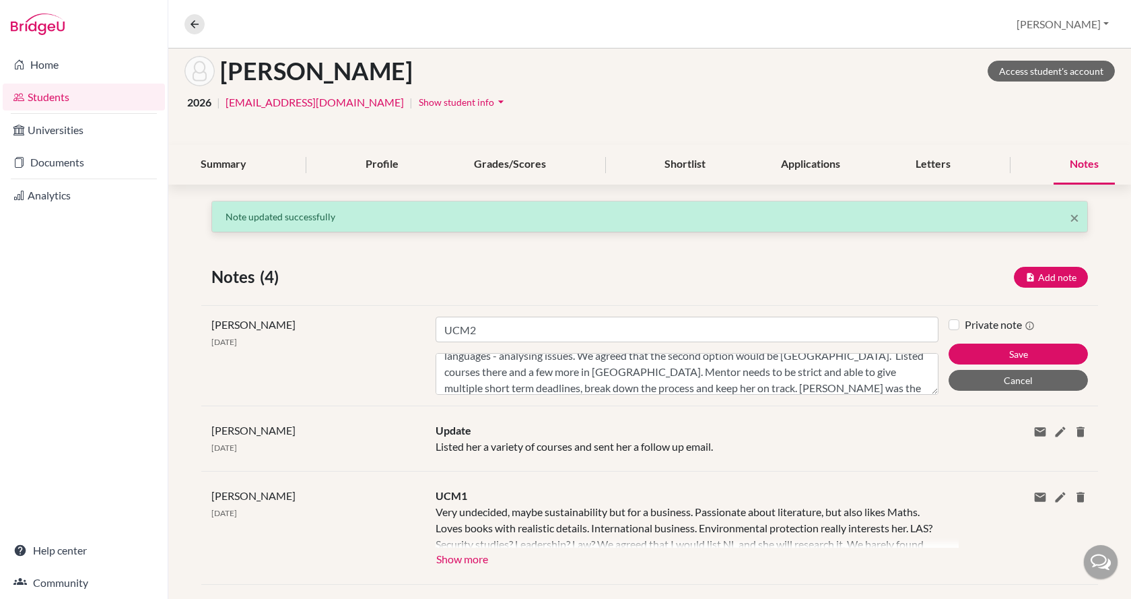
scroll to position [32, 0]
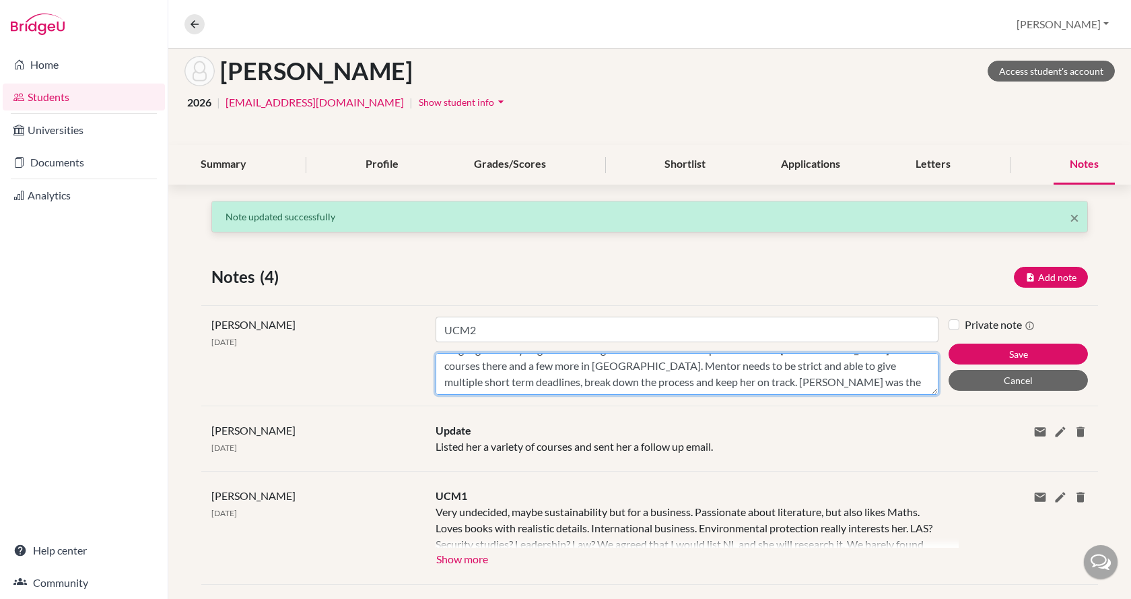
click at [849, 378] on textarea "Groningen International business - would like more. Security studies, Global St…" at bounding box center [687, 374] width 503 height 42
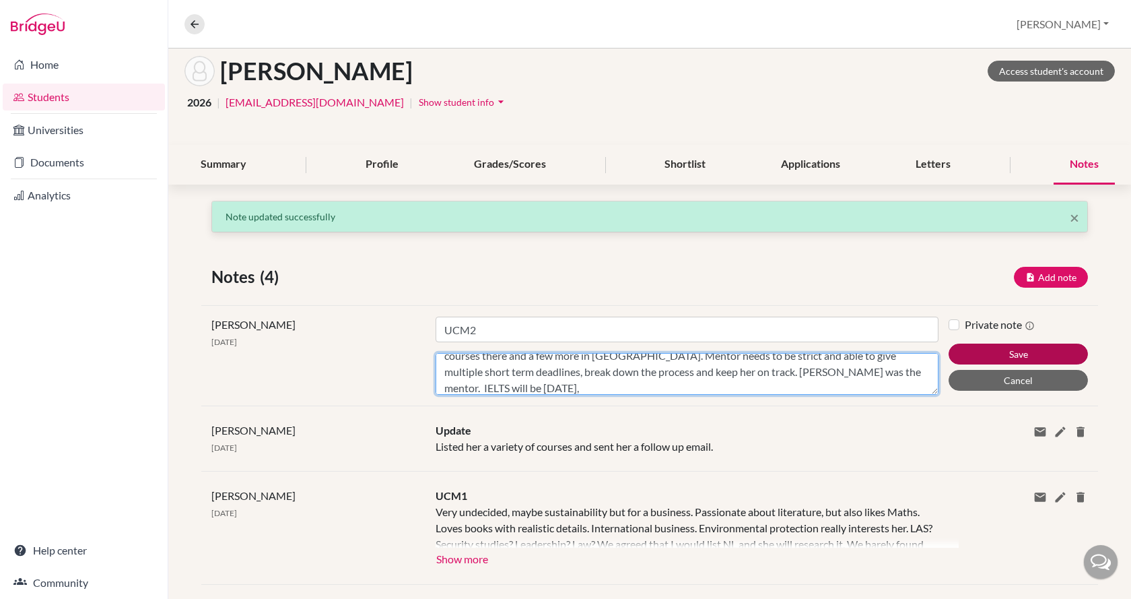
type textarea "Groningen International business - would like more. Security studies, Global St…"
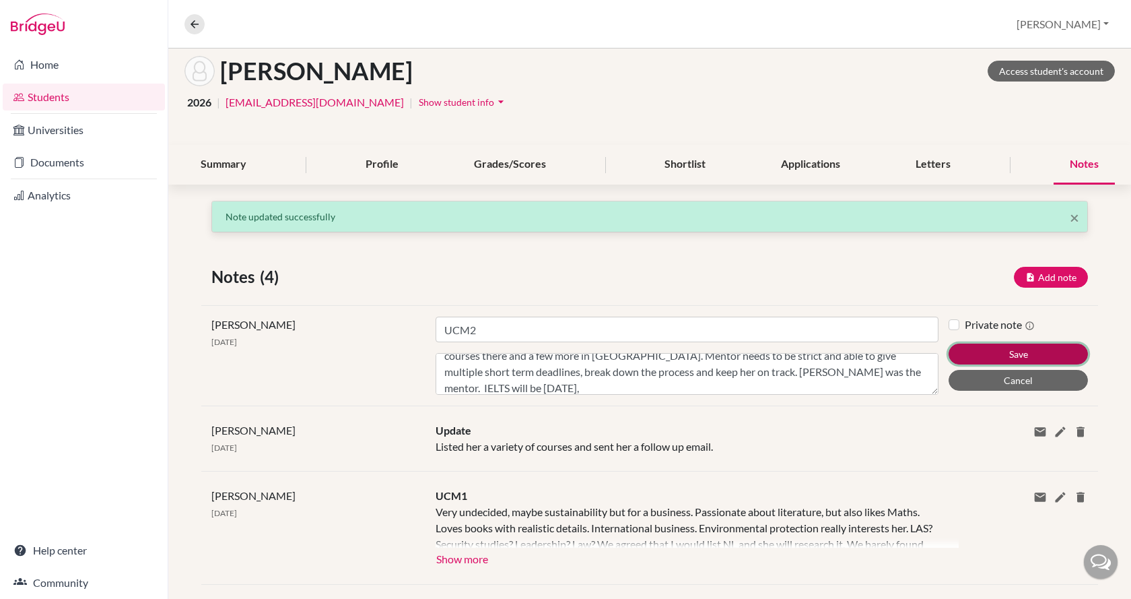
click at [1005, 353] on button "Save" at bounding box center [1018, 353] width 139 height 21
